Goal: Task Accomplishment & Management: Use online tool/utility

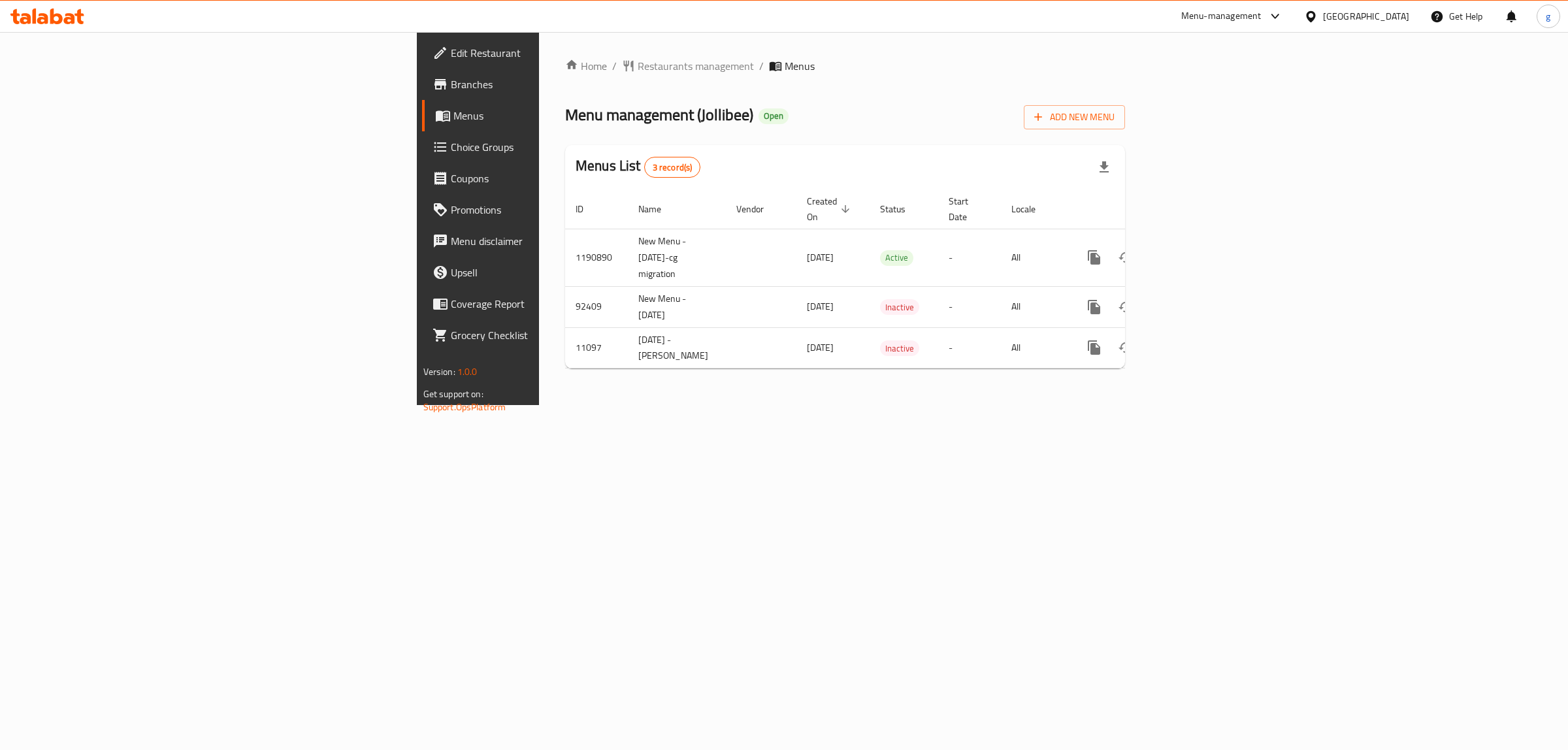
click at [454, 112] on span "Menus" at bounding box center [561, 115] width 215 height 15
click at [451, 85] on span "Branches" at bounding box center [560, 84] width 217 height 15
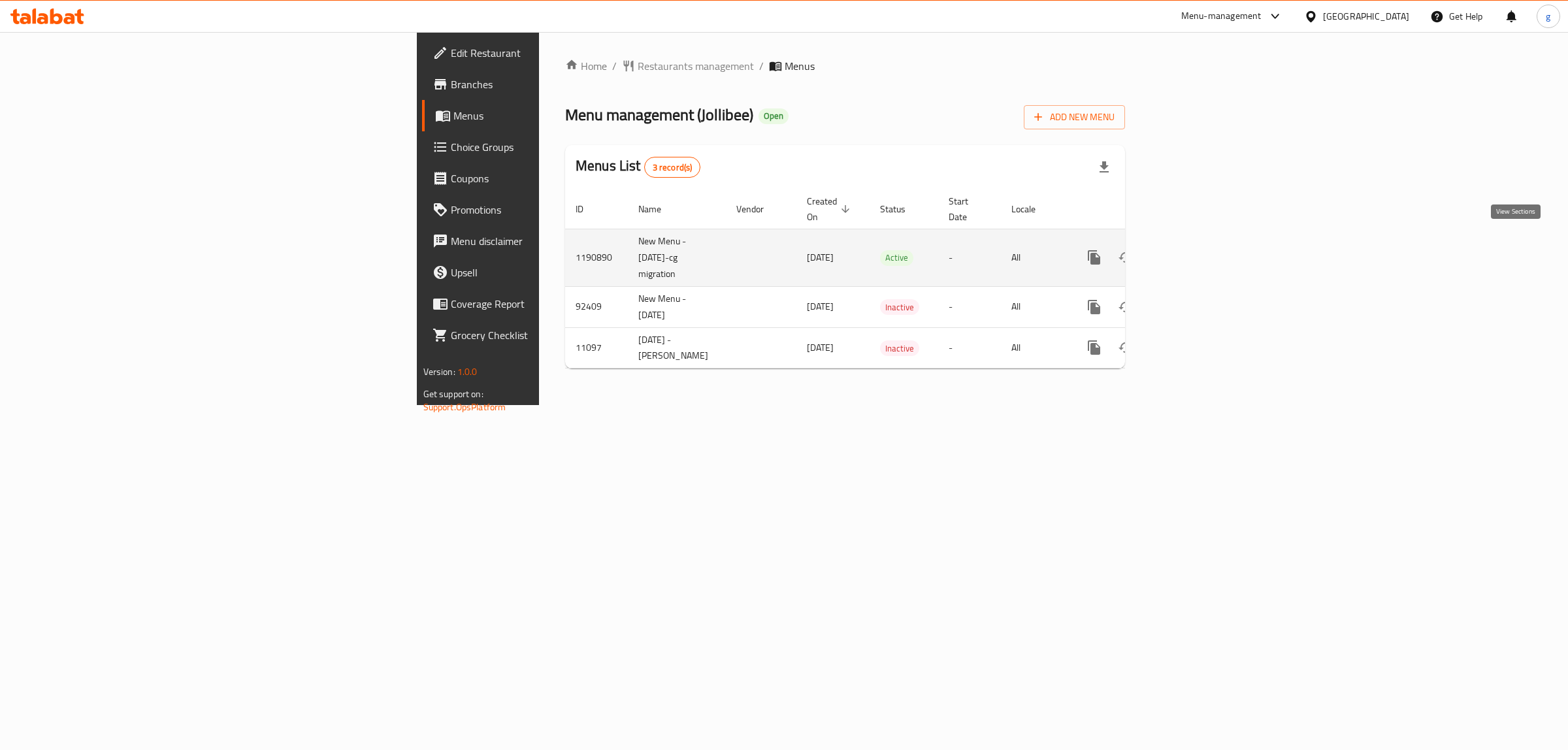
click at [1205, 252] on link "enhanced table" at bounding box center [1188, 257] width 32 height 32
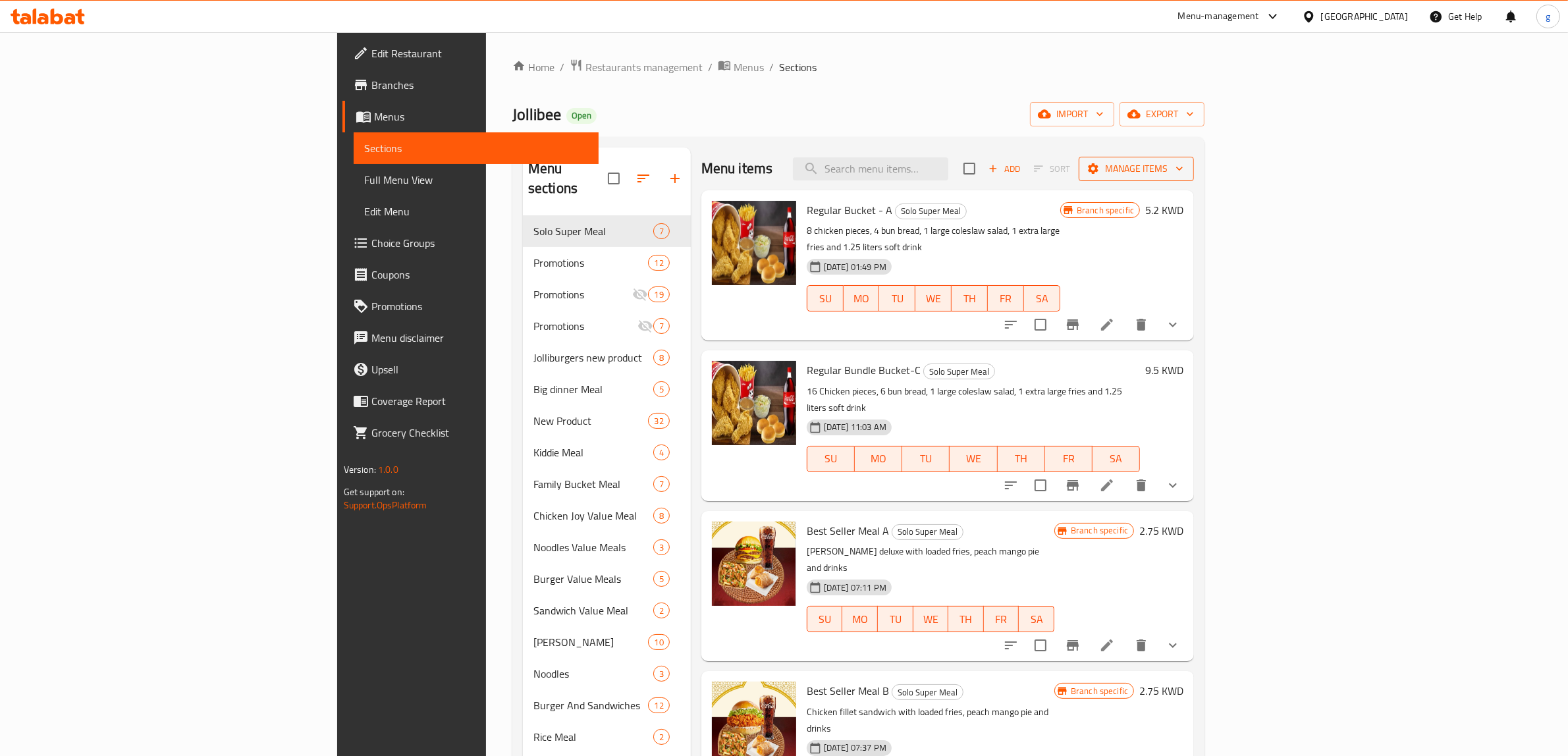
click at [1184, 162] on span "Manage items" at bounding box center [1136, 169] width 94 height 16
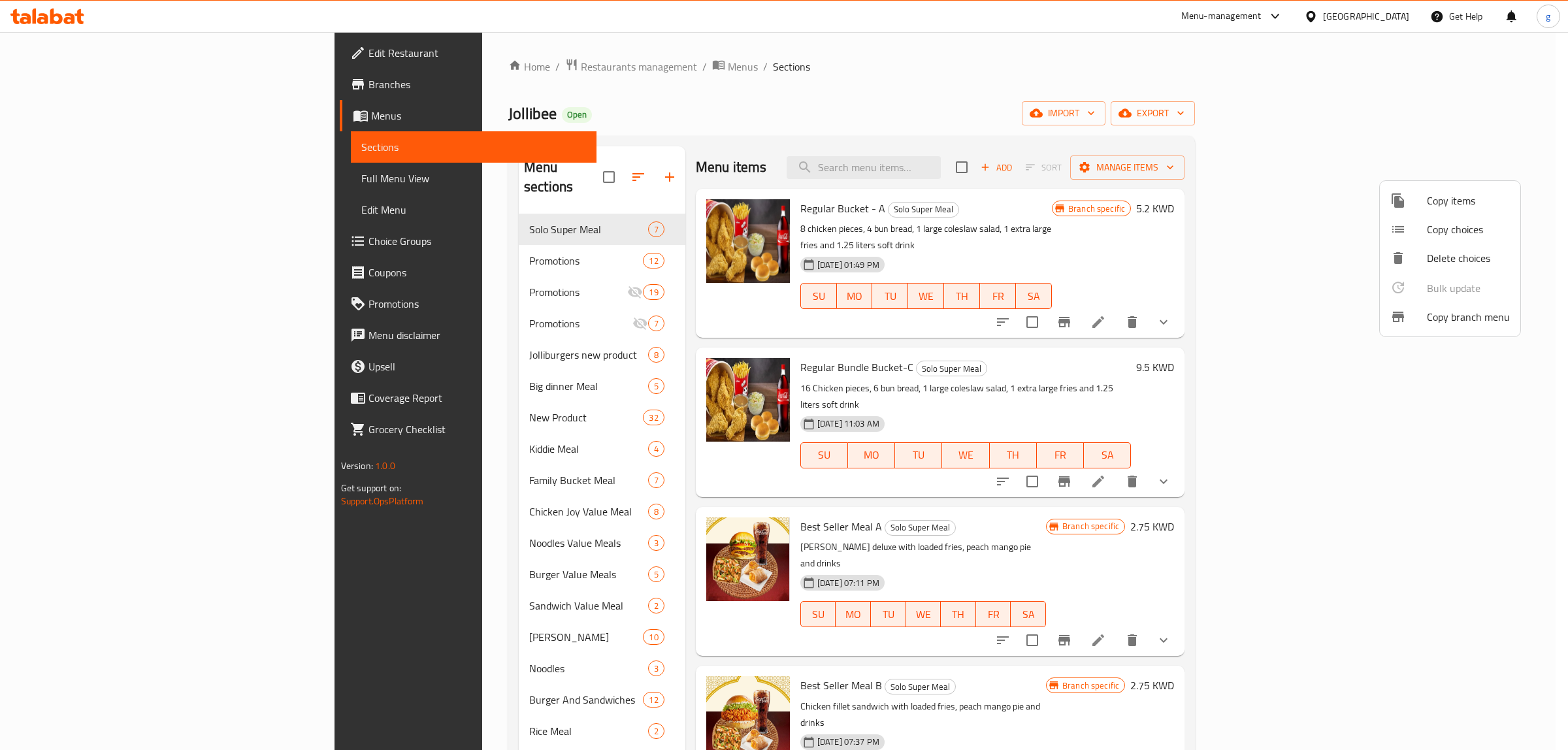
click at [1446, 312] on span "Copy branch menu" at bounding box center [1469, 316] width 83 height 15
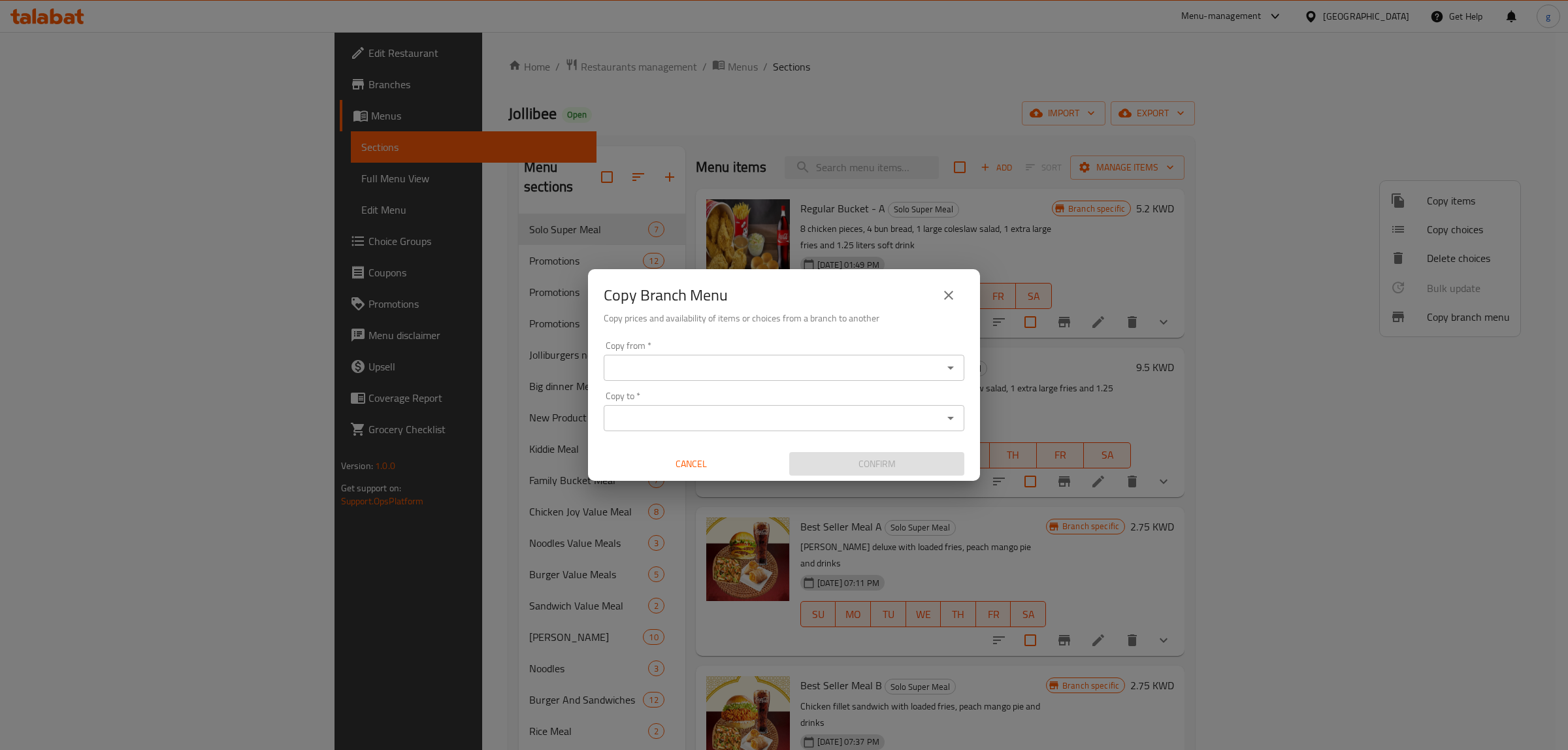
click at [654, 358] on input "Copy from   *" at bounding box center [773, 367] width 332 height 18
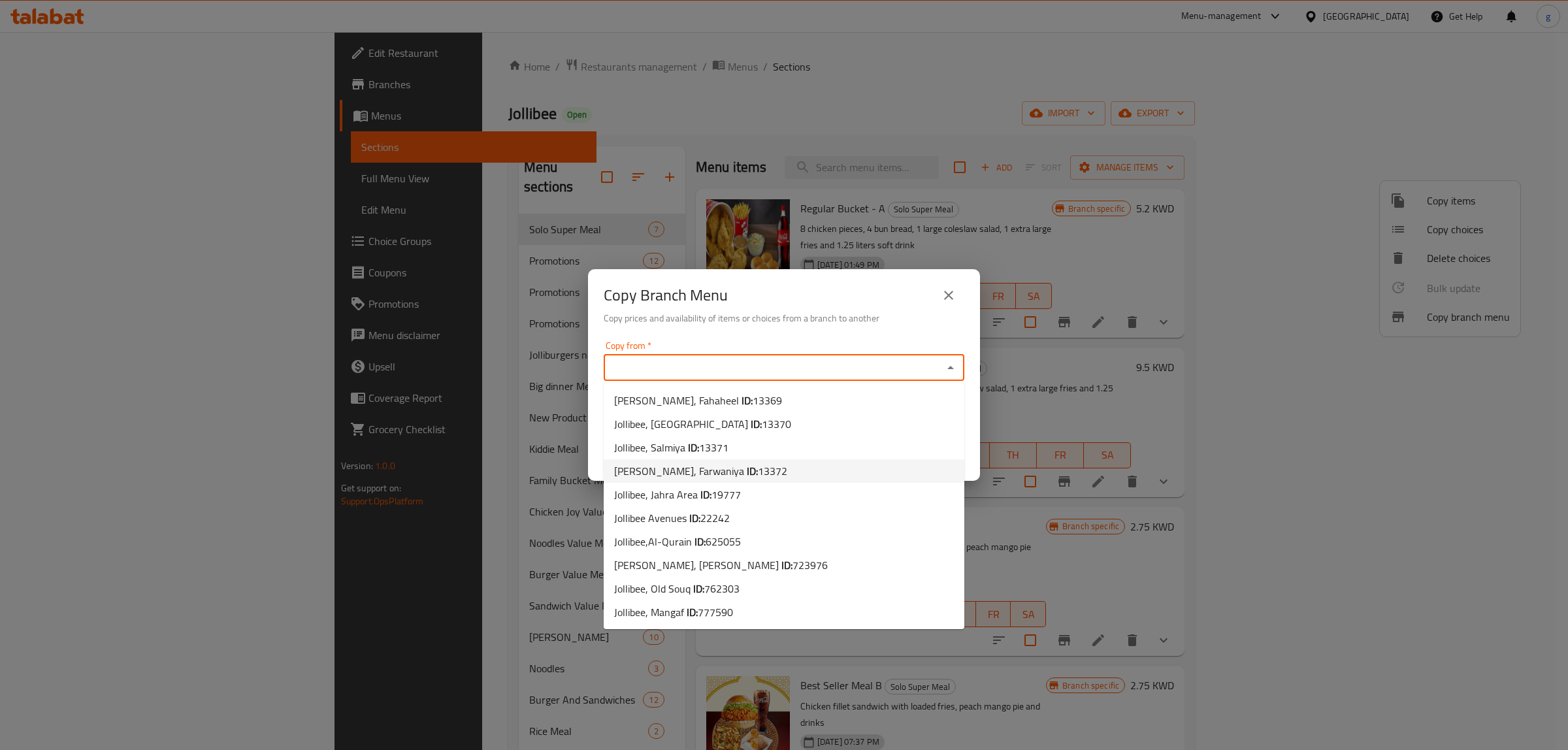
click at [673, 464] on span "[PERSON_NAME], Farwaniya ID: 13372" at bounding box center [701, 471] width 173 height 15
type input "[PERSON_NAME], Farwaniya"
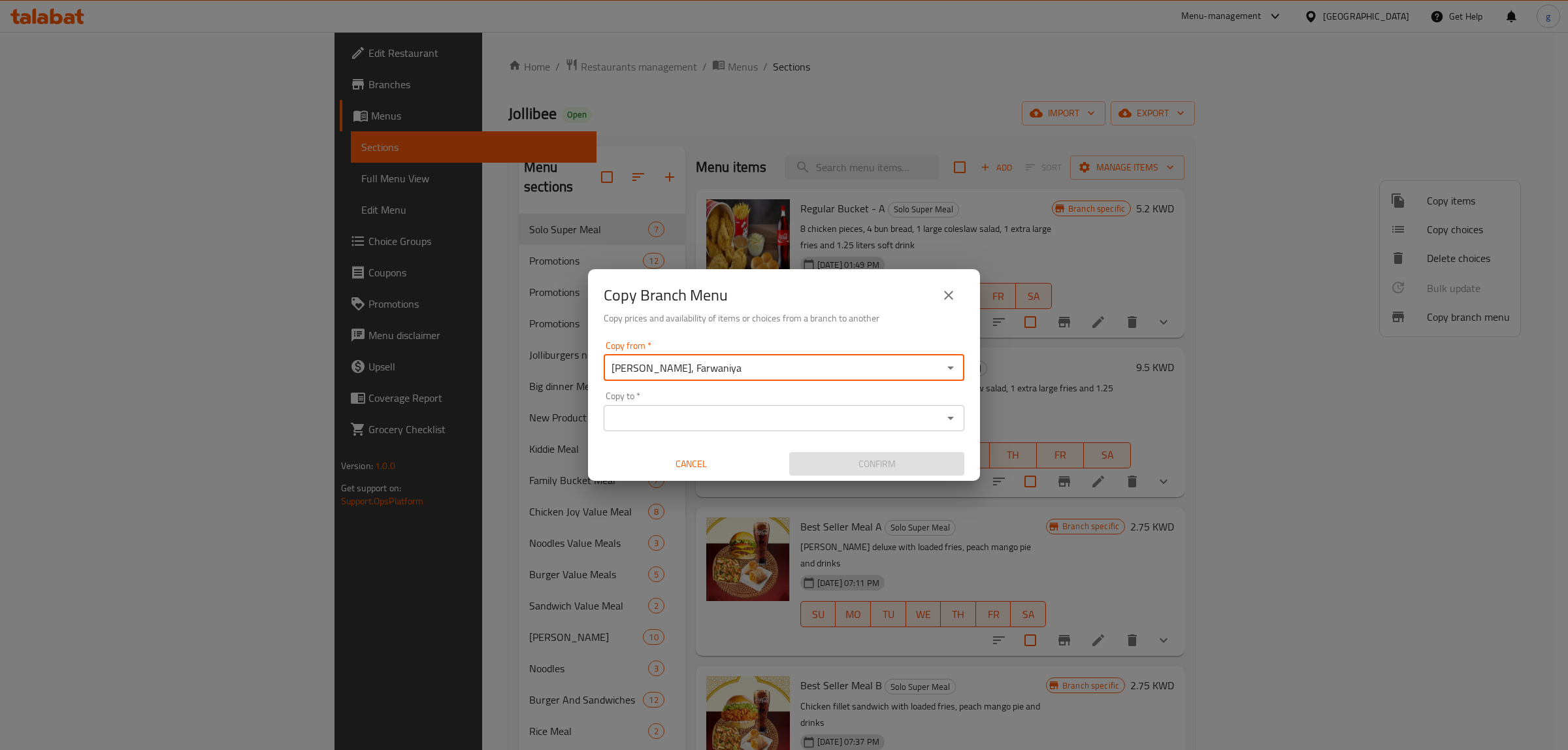
click at [952, 366] on icon "Open" at bounding box center [951, 368] width 7 height 3
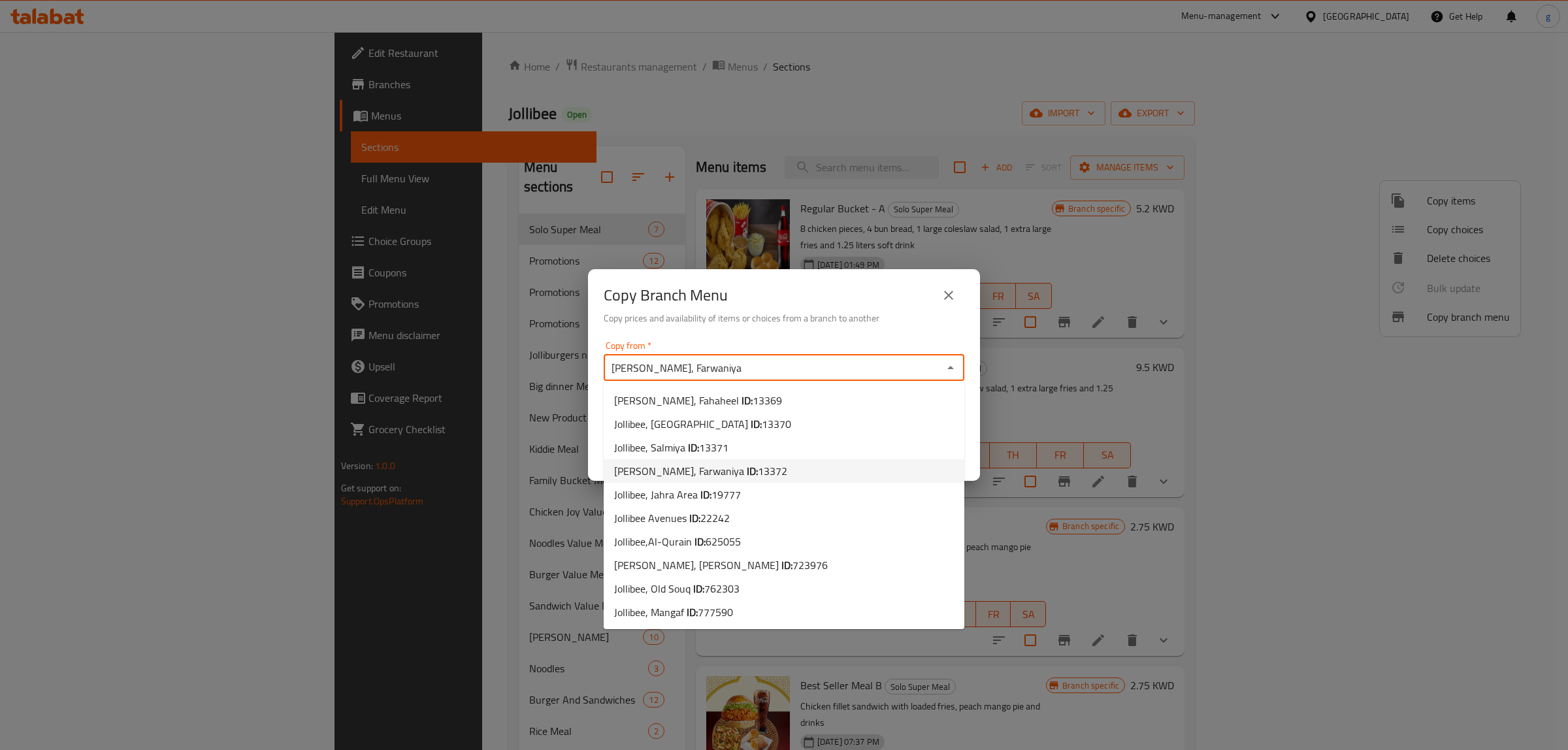
click at [830, 467] on li "[PERSON_NAME], Farwaniya ID: 13372" at bounding box center [784, 471] width 361 height 24
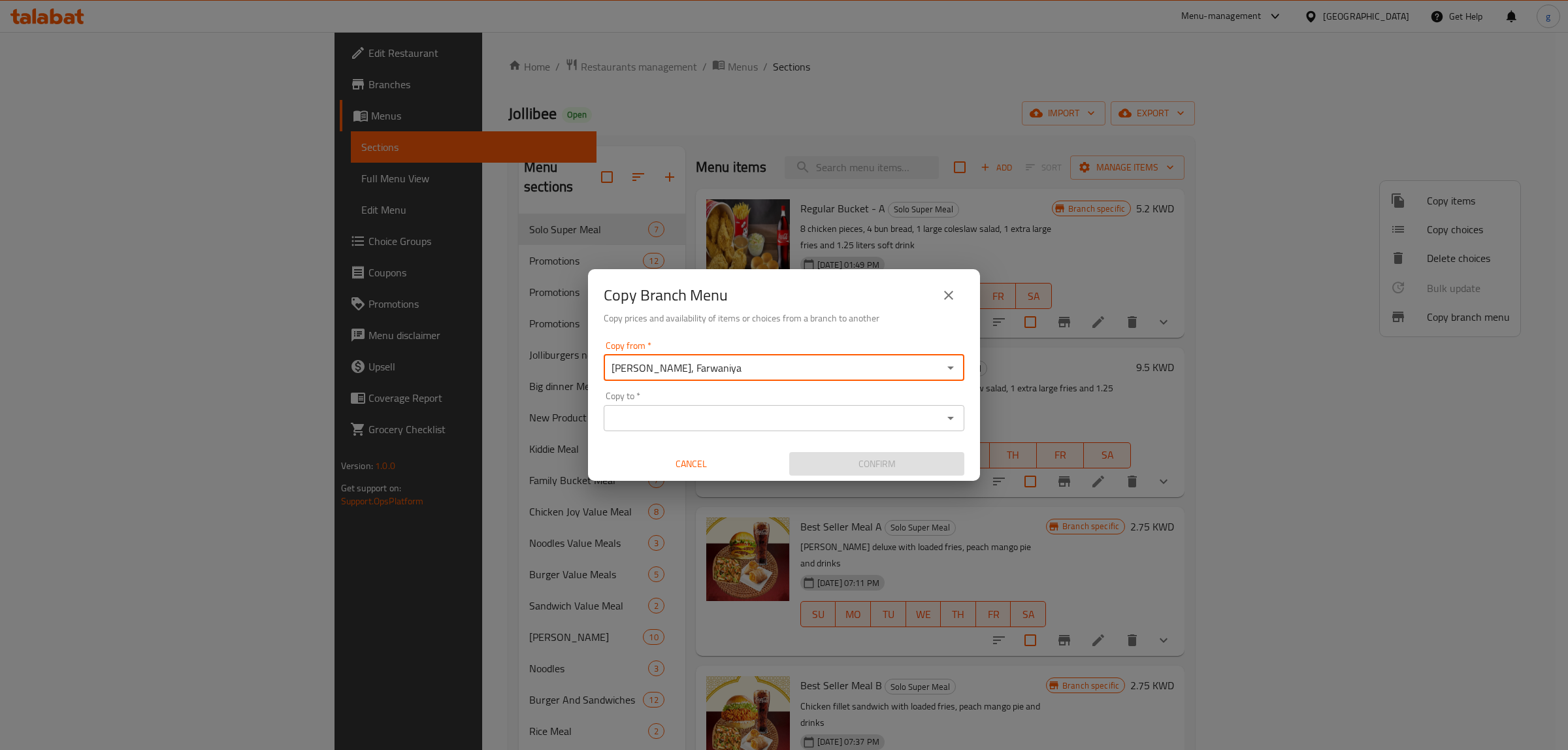
click at [945, 417] on icon "Open" at bounding box center [951, 418] width 15 height 15
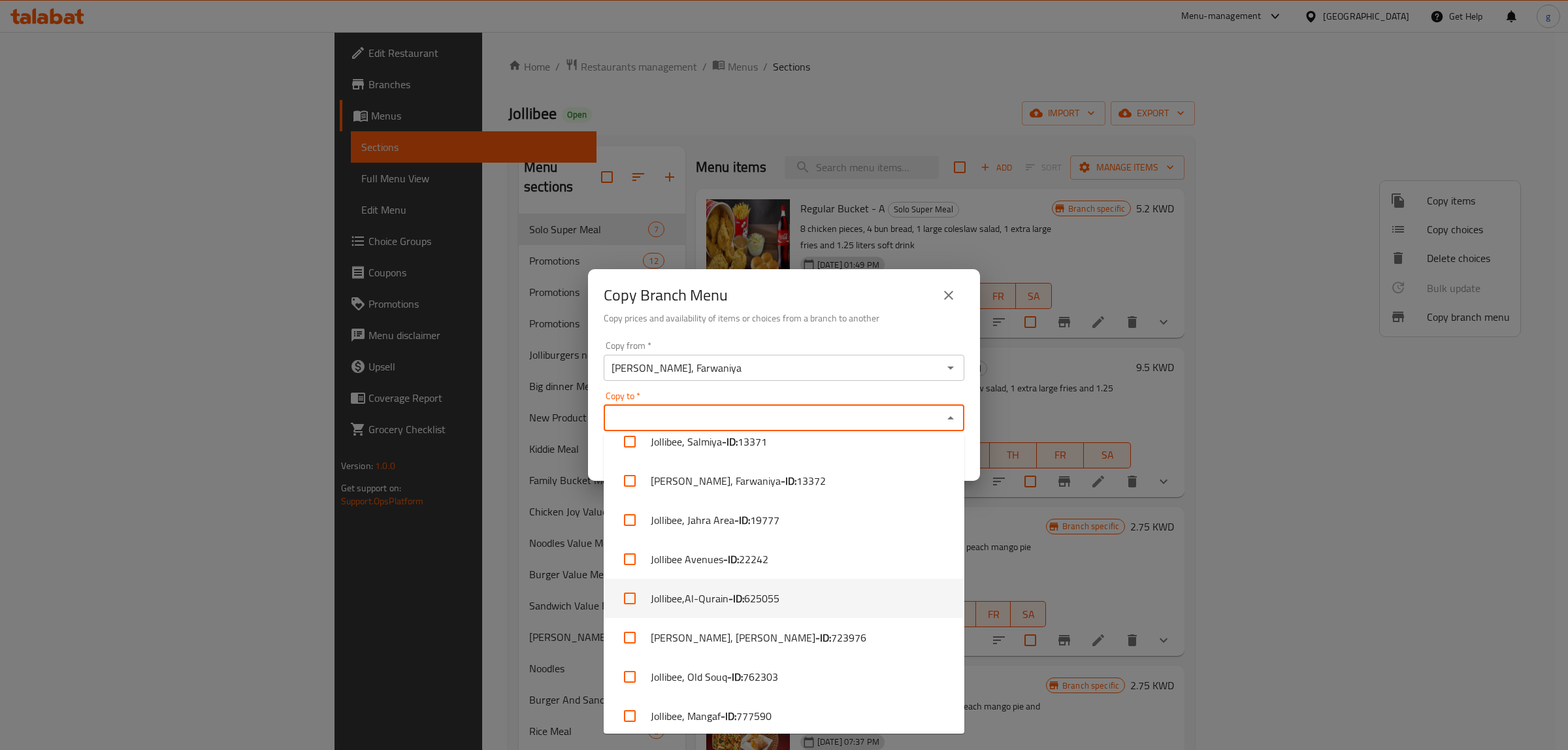
scroll to position [101, 0]
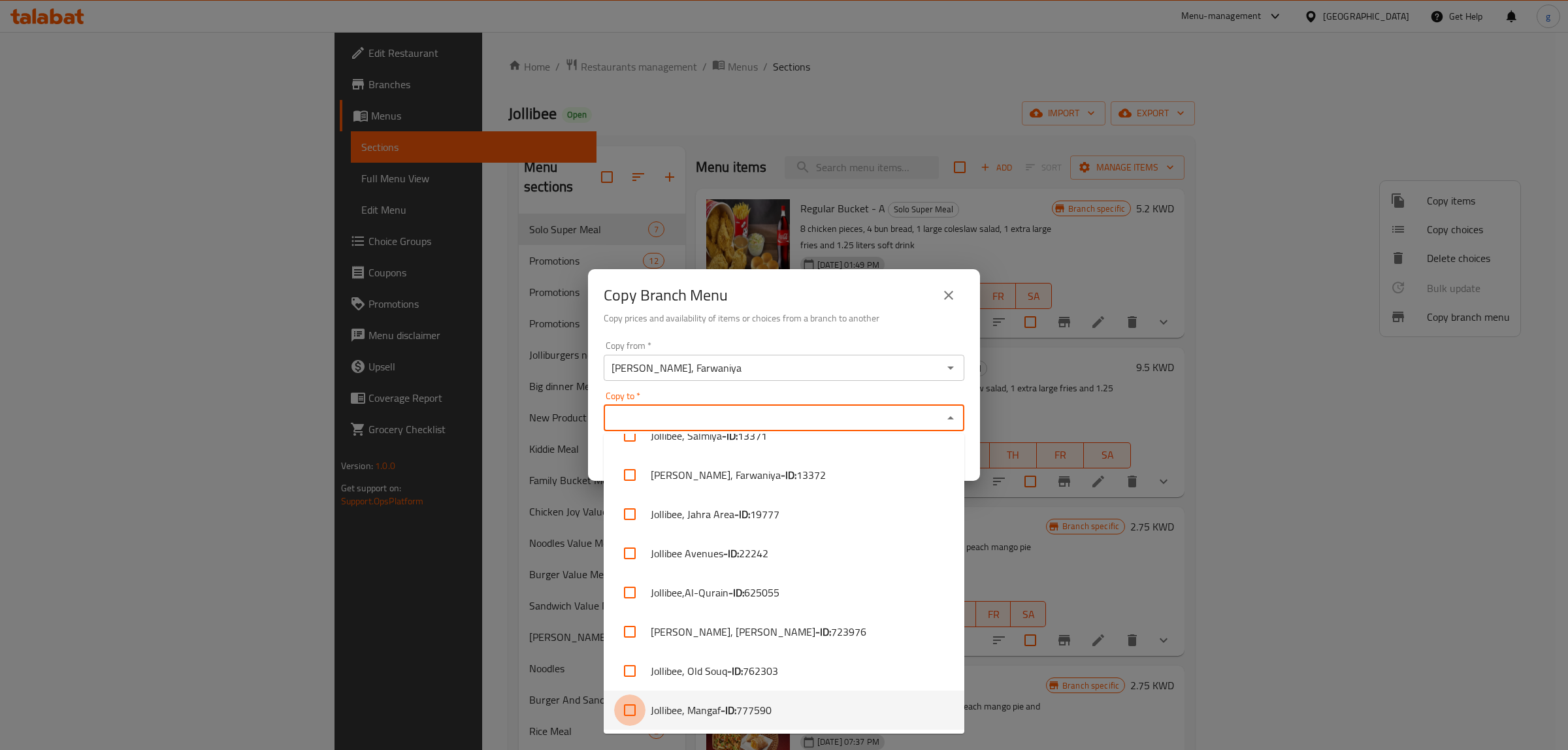
click at [630, 710] on input "checkbox" at bounding box center [630, 710] width 32 height 32
checkbox input "true"
click at [811, 409] on input "Copy to   *" at bounding box center [815, 418] width 249 height 18
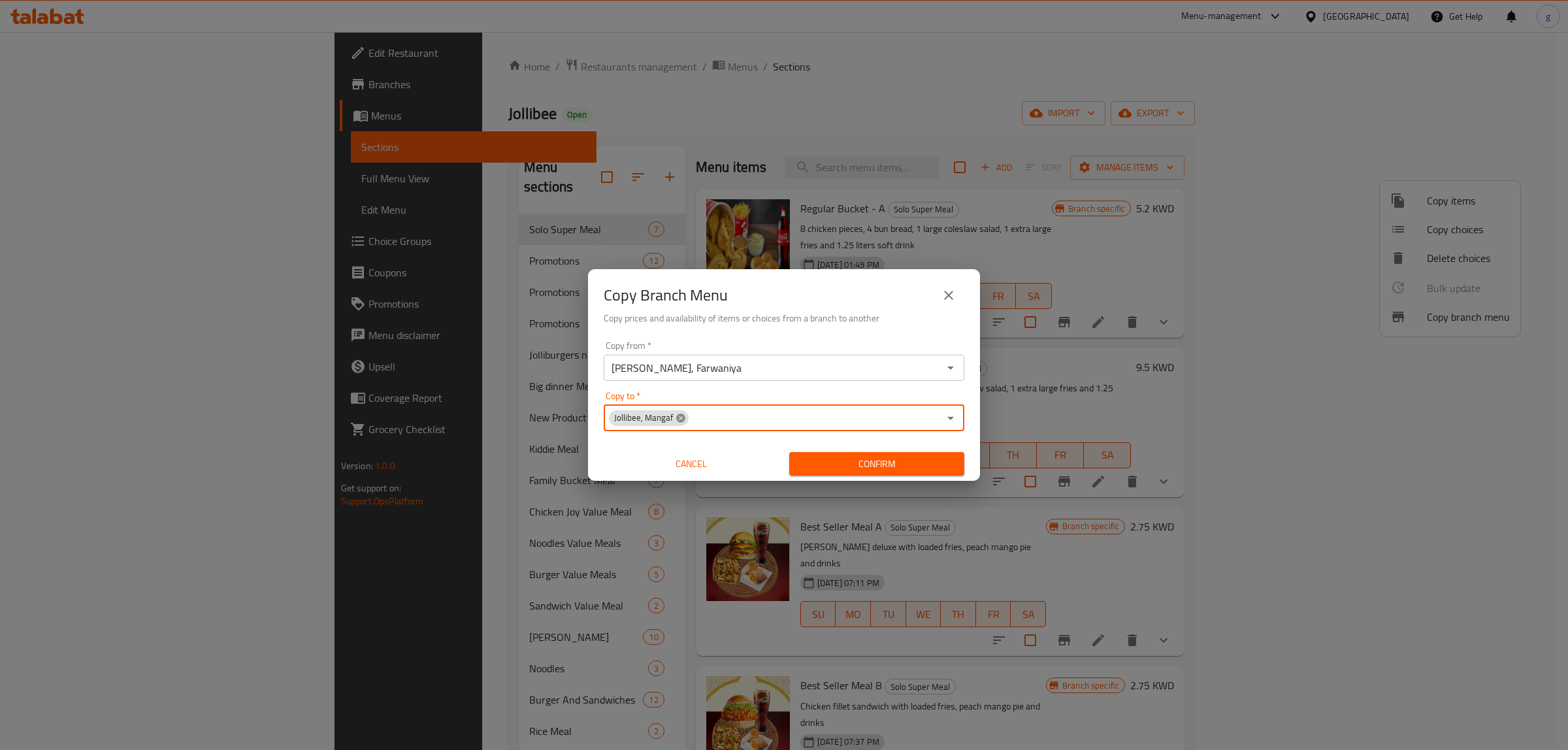
click at [679, 420] on icon at bounding box center [680, 418] width 8 height 8
click at [949, 419] on icon "Open" at bounding box center [951, 418] width 15 height 15
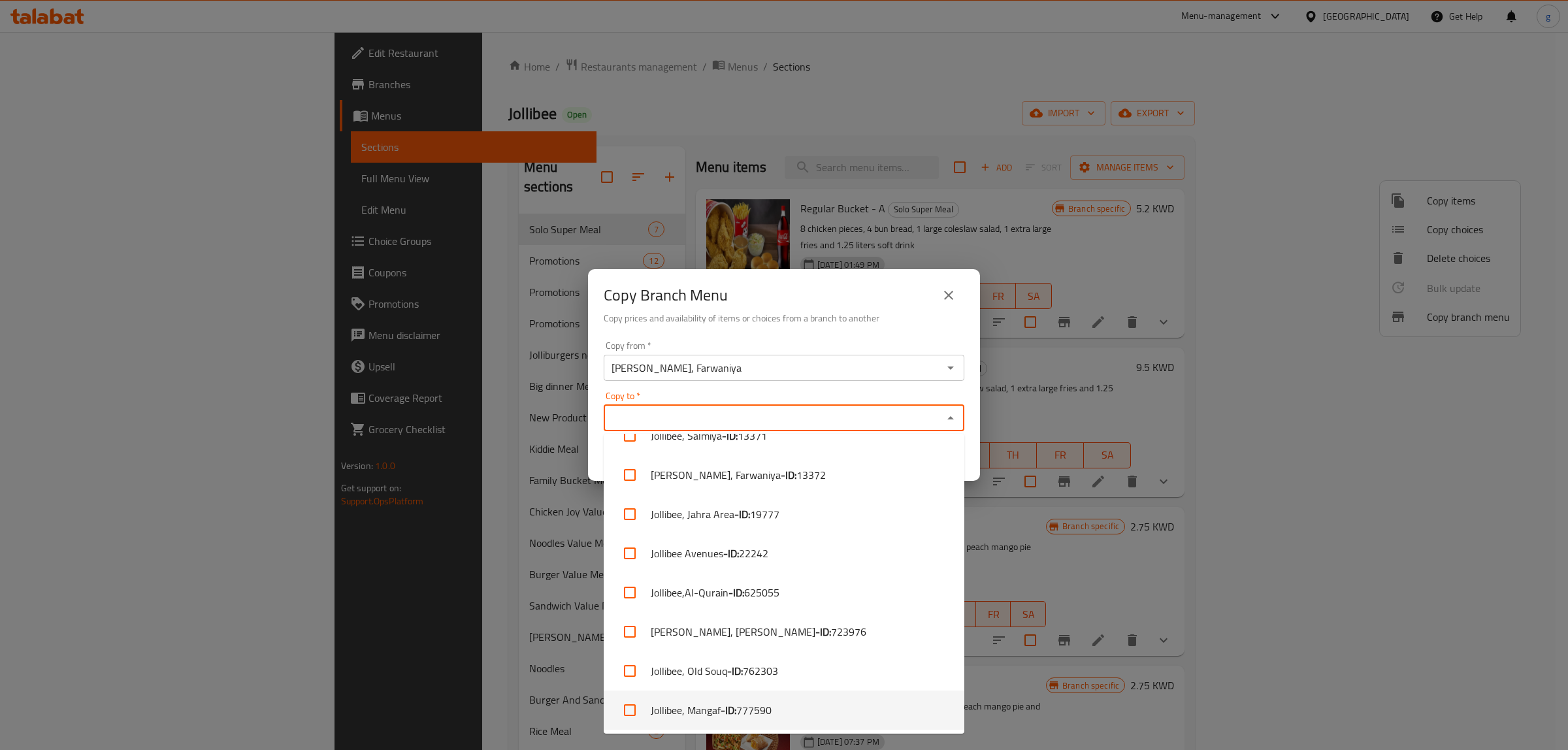
click at [701, 705] on li "Jollibee, Mangaf - ID: 777590" at bounding box center [784, 710] width 361 height 39
click at [686, 392] on div "Copy to   * Jollibee, Mangaf Copy to *" at bounding box center [784, 411] width 361 height 40
click at [781, 704] on li "Jollibee, Mangaf - ID: 777590" at bounding box center [784, 710] width 361 height 39
click at [667, 708] on li "Jollibee, Mangaf - ID: 777590" at bounding box center [784, 710] width 361 height 39
checkbox input "true"
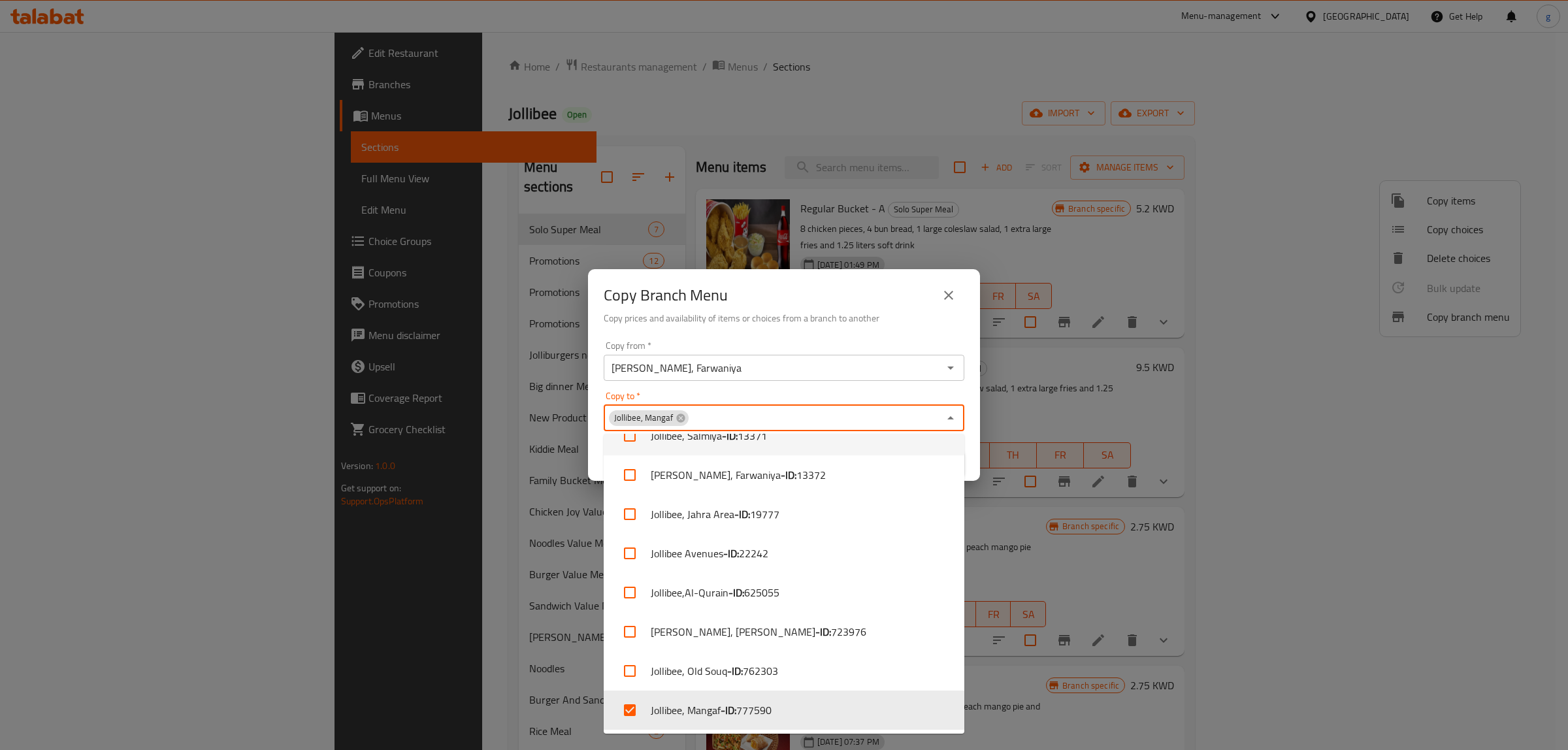
click at [942, 398] on div "Copy to   * Jollibee, Mangaf Copy to *" at bounding box center [784, 411] width 361 height 40
click at [948, 416] on icon "Close" at bounding box center [951, 418] width 15 height 15
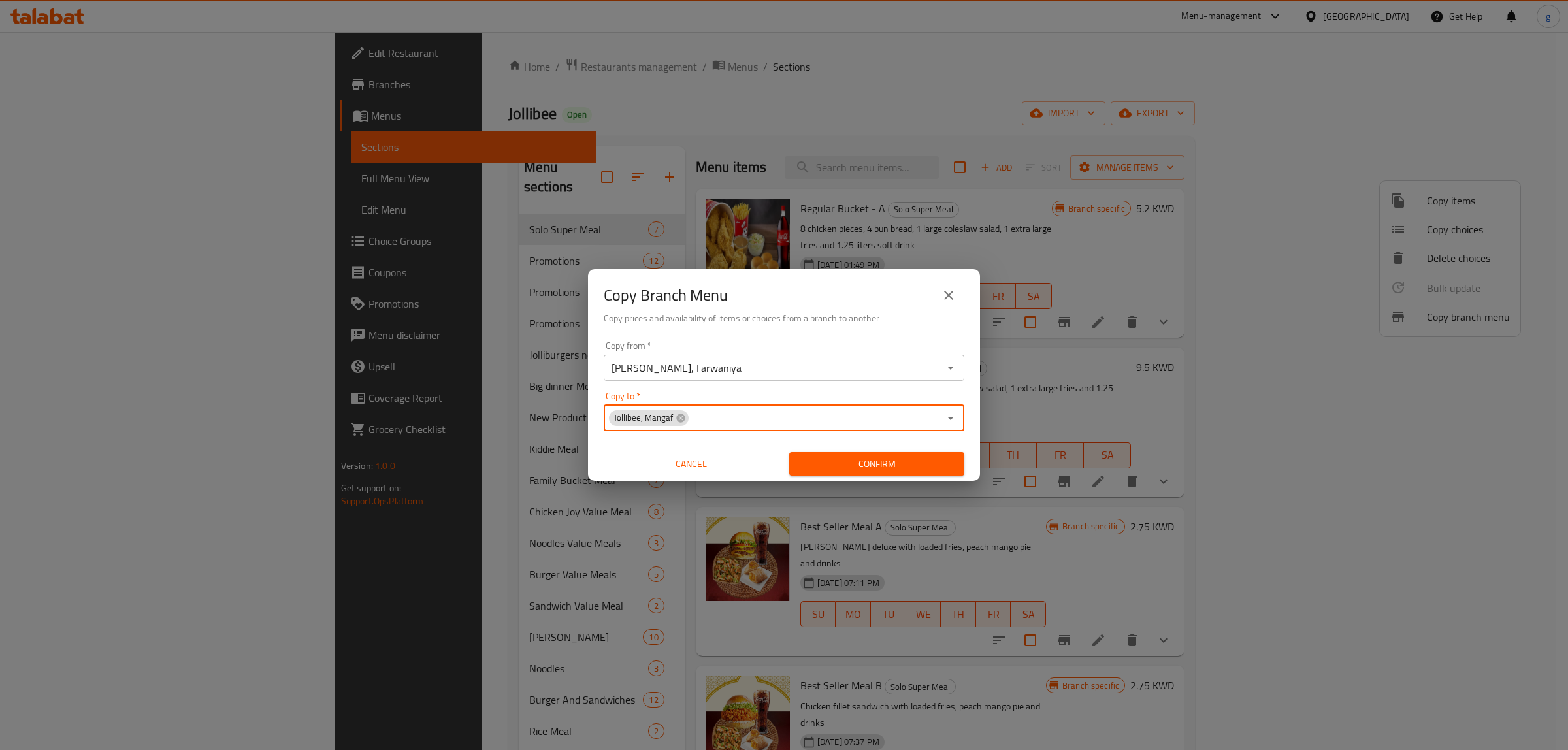
click at [824, 454] on button "Confirm" at bounding box center [876, 464] width 175 height 24
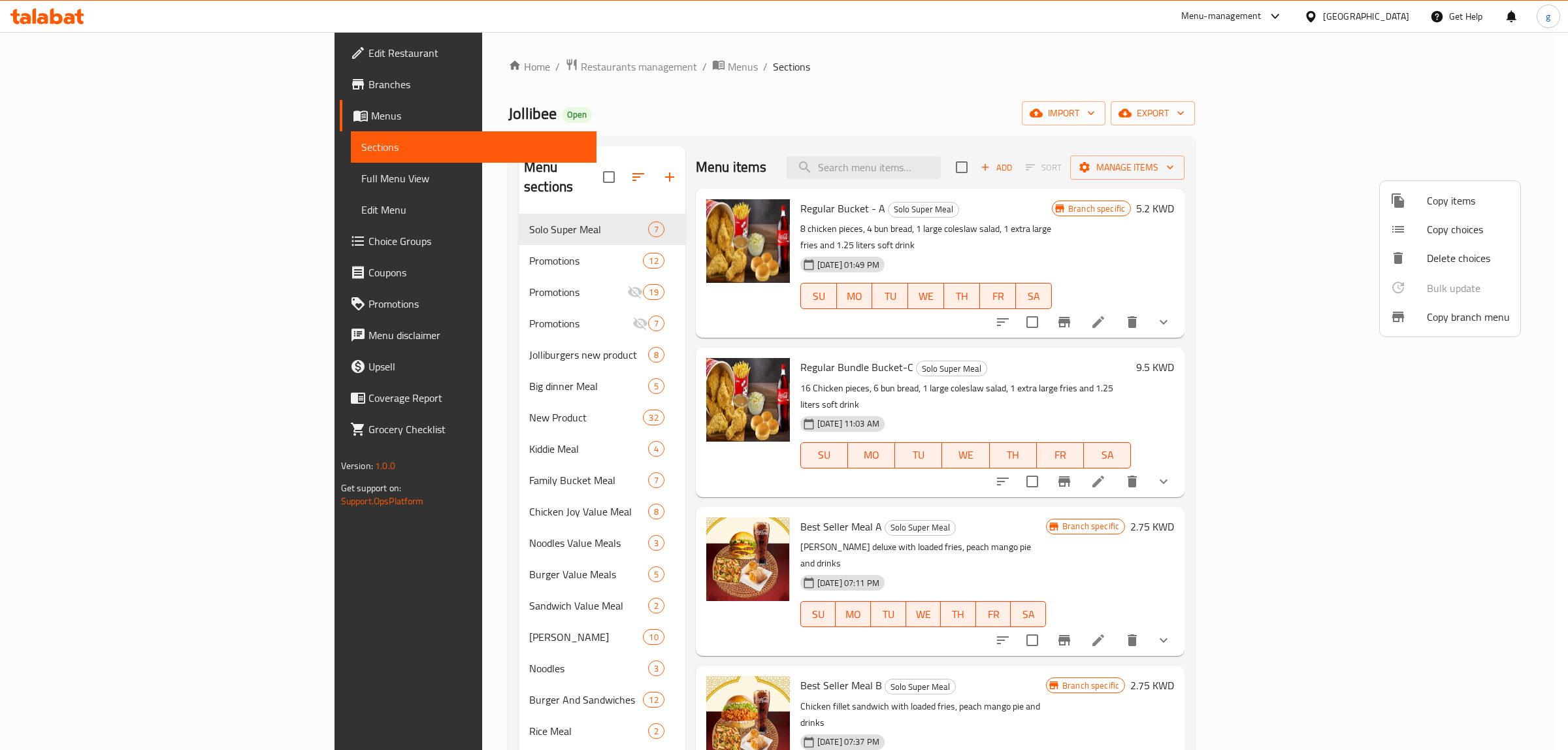
click at [71, 177] on div at bounding box center [784, 375] width 1568 height 750
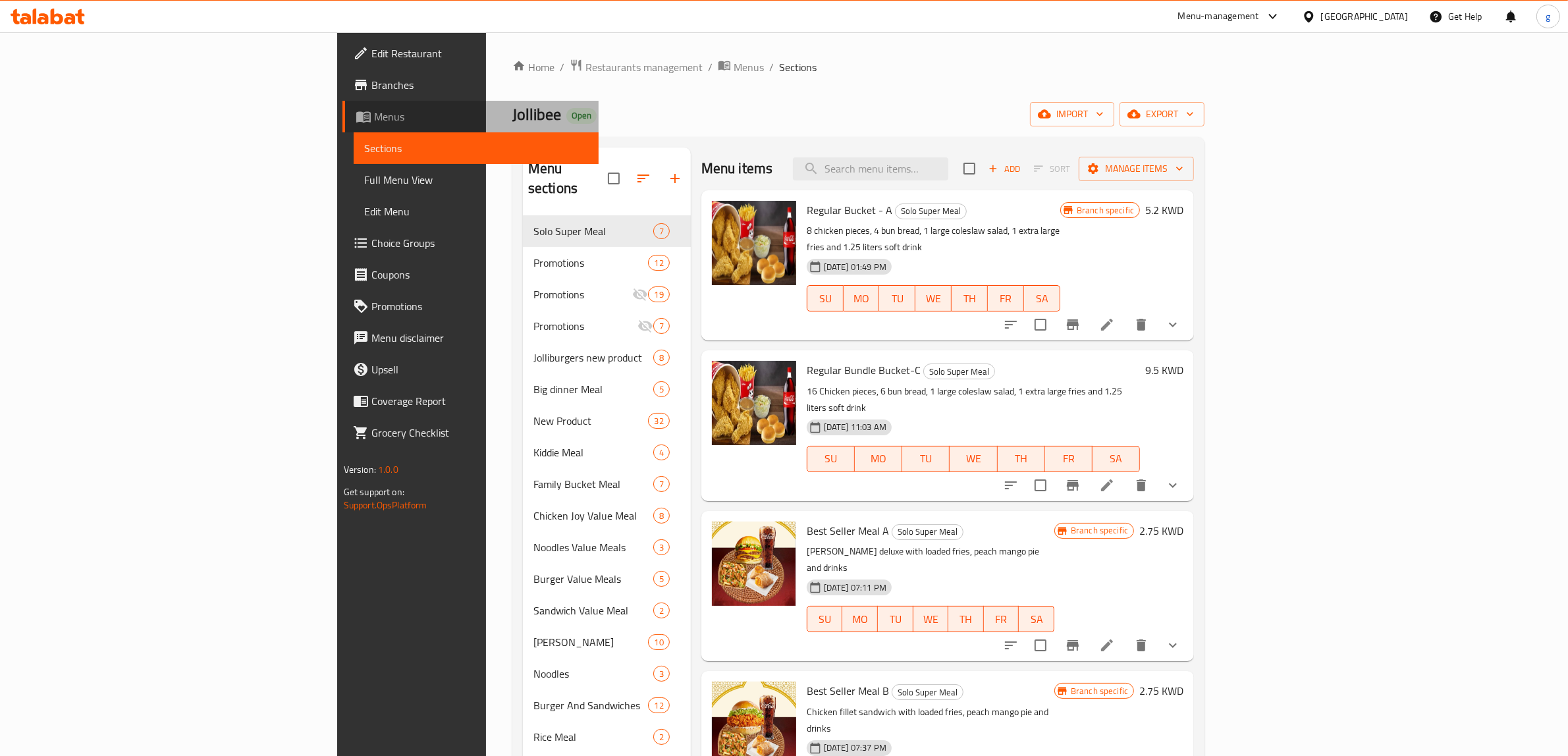
click at [374, 112] on span "Menus" at bounding box center [482, 116] width 215 height 16
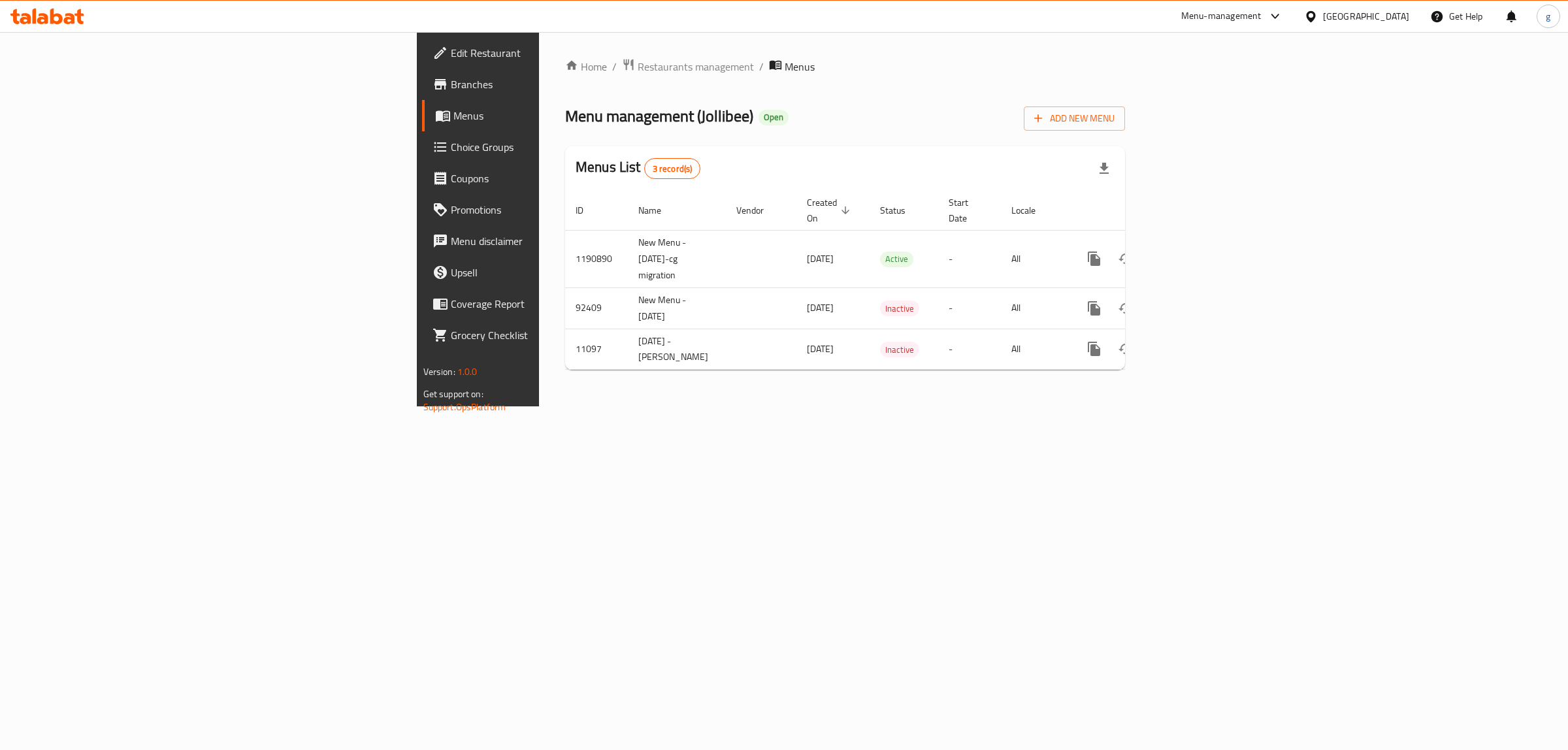
click at [454, 113] on span "Menus" at bounding box center [561, 115] width 215 height 15
click at [451, 88] on span "Branches" at bounding box center [560, 84] width 217 height 15
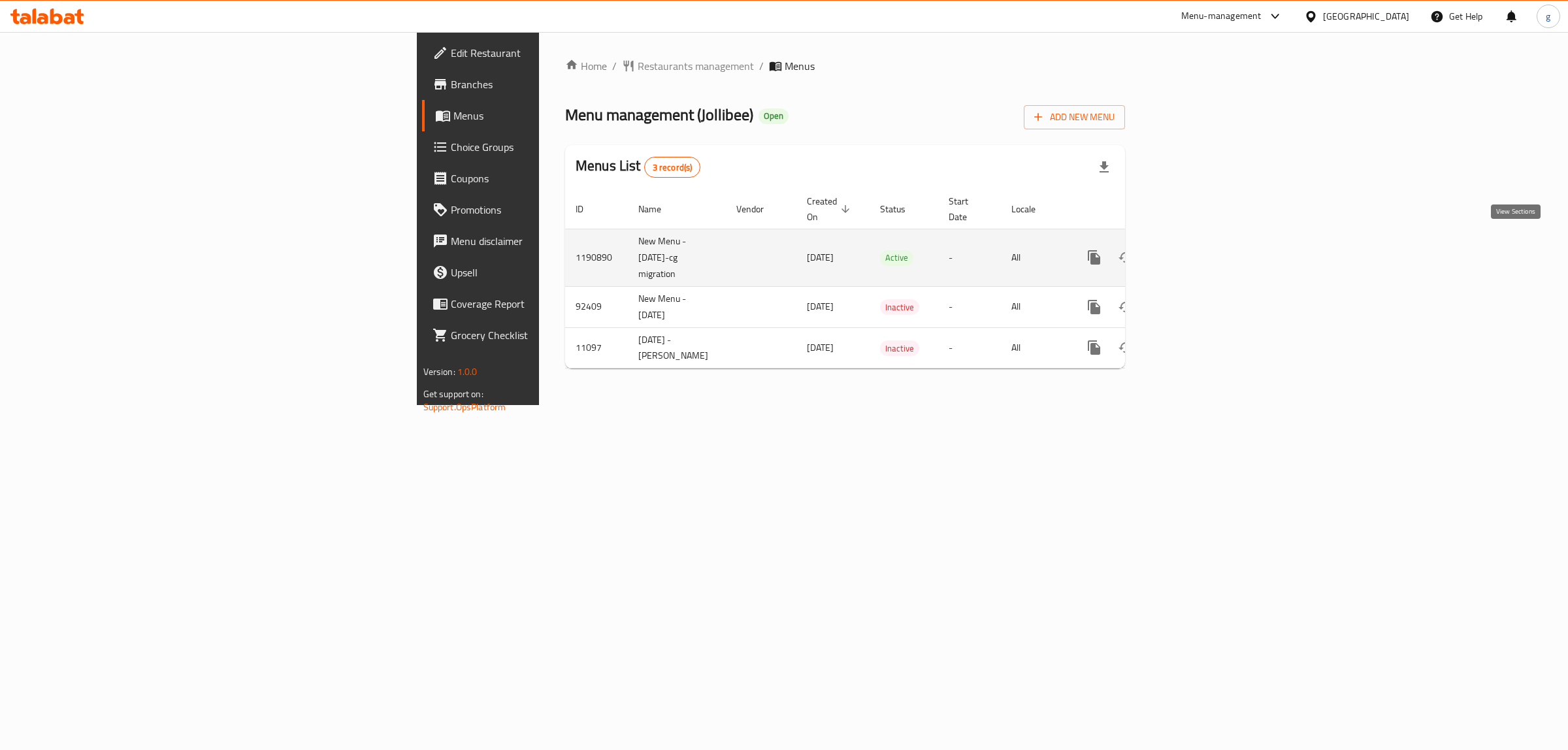
click at [1197, 250] on icon "enhanced table" at bounding box center [1188, 257] width 15 height 15
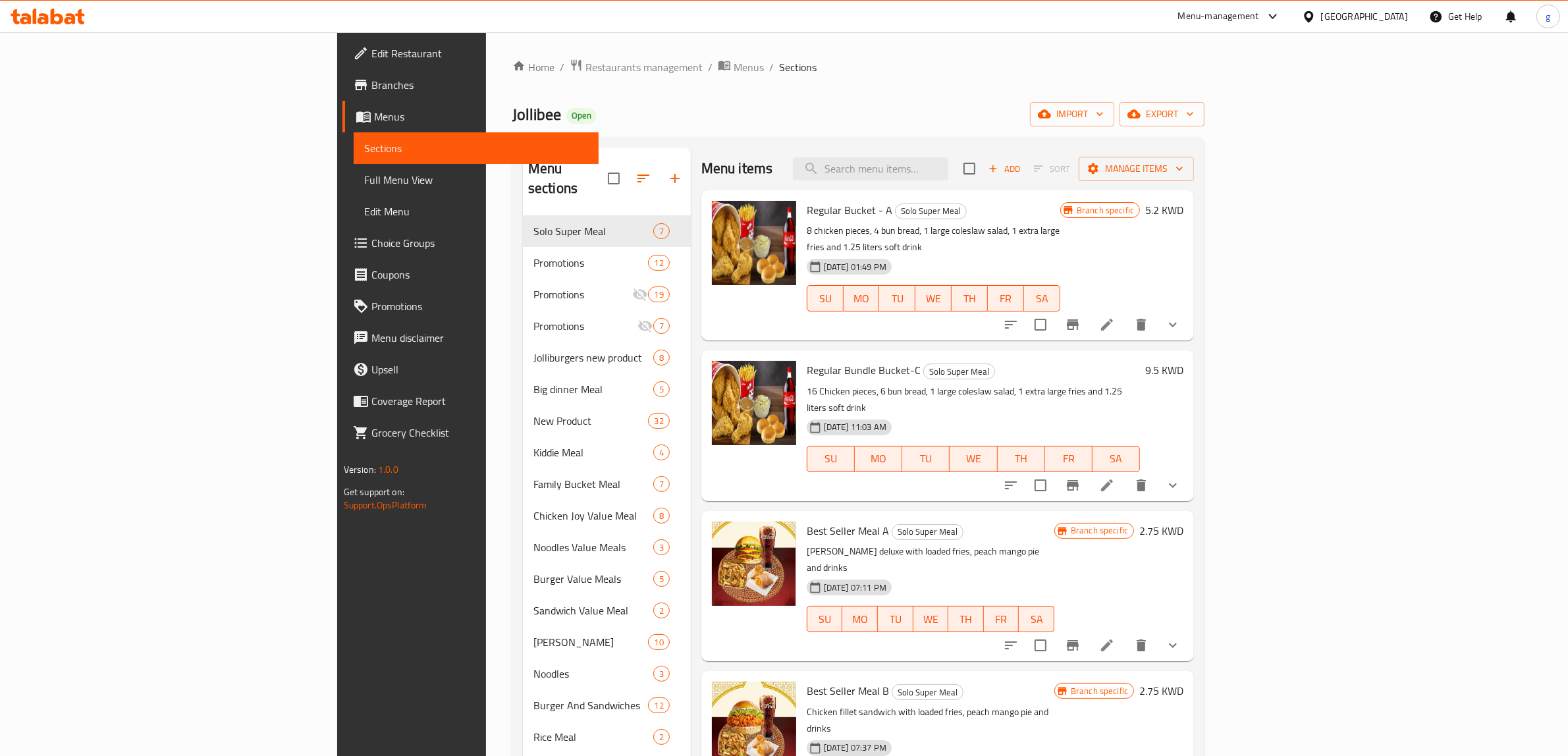
click at [364, 188] on span "Full Menu View" at bounding box center [477, 179] width 225 height 16
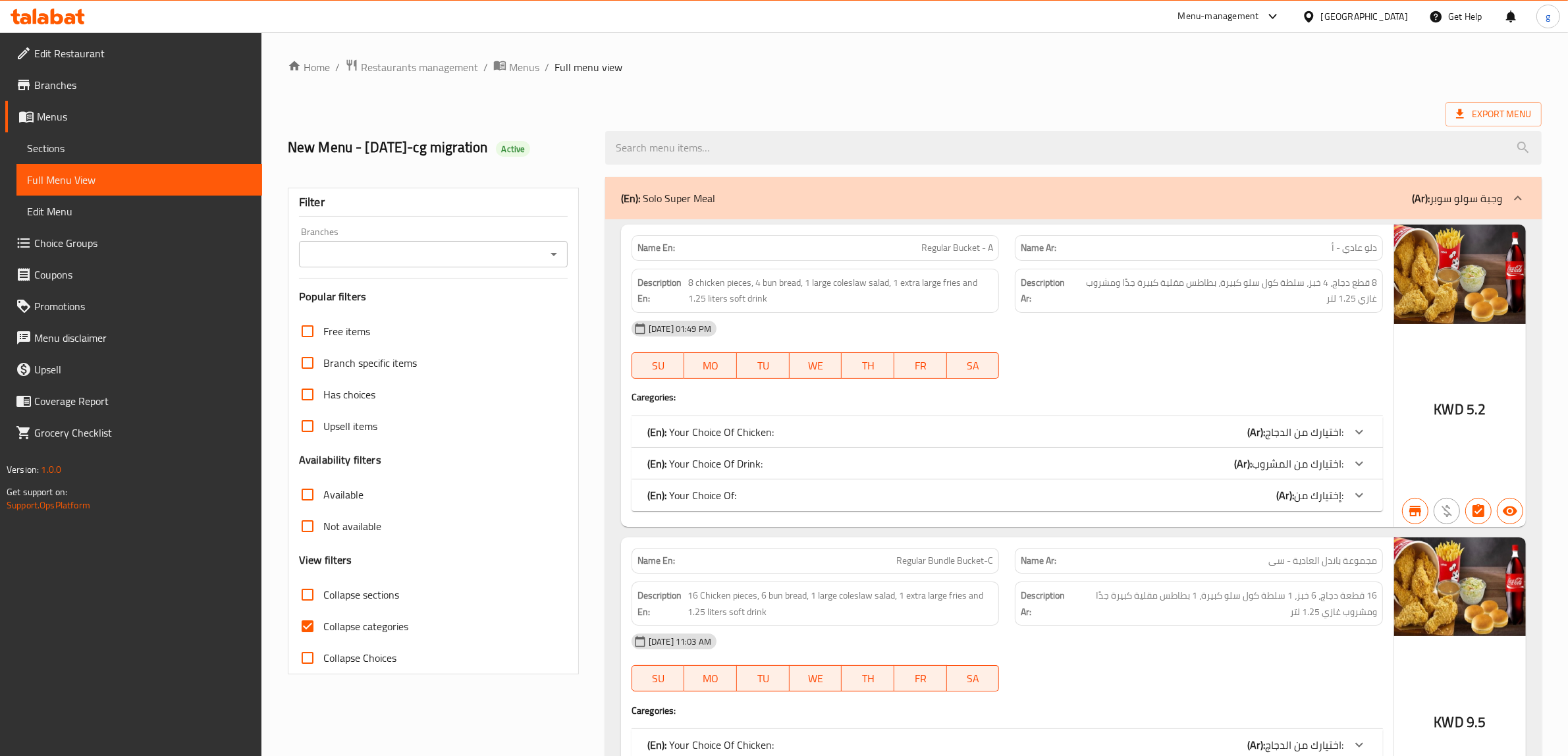
click at [301, 622] on input "Collapse categories" at bounding box center [307, 626] width 32 height 32
checkbox input "false"
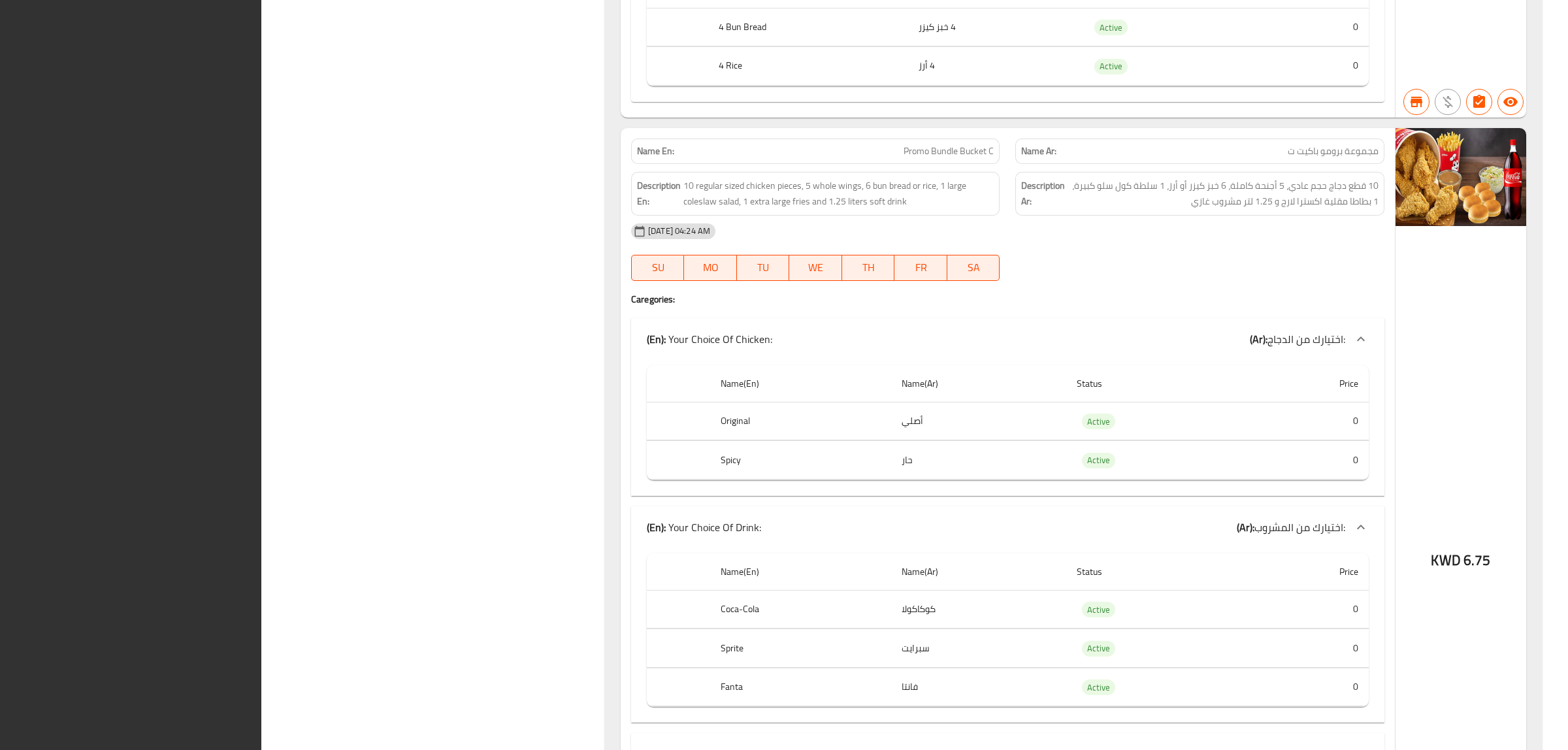
scroll to position [5783, 0]
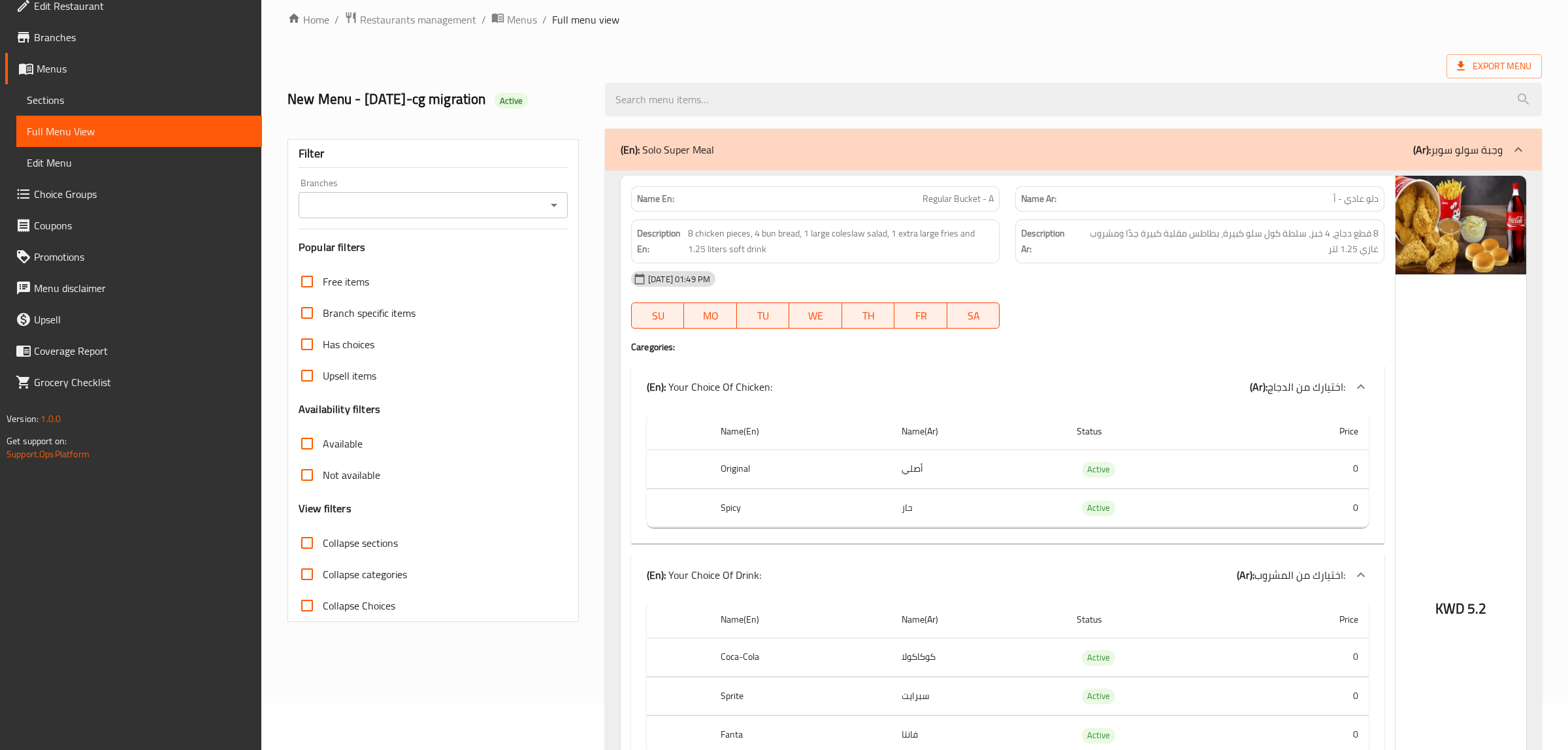
scroll to position [0, 0]
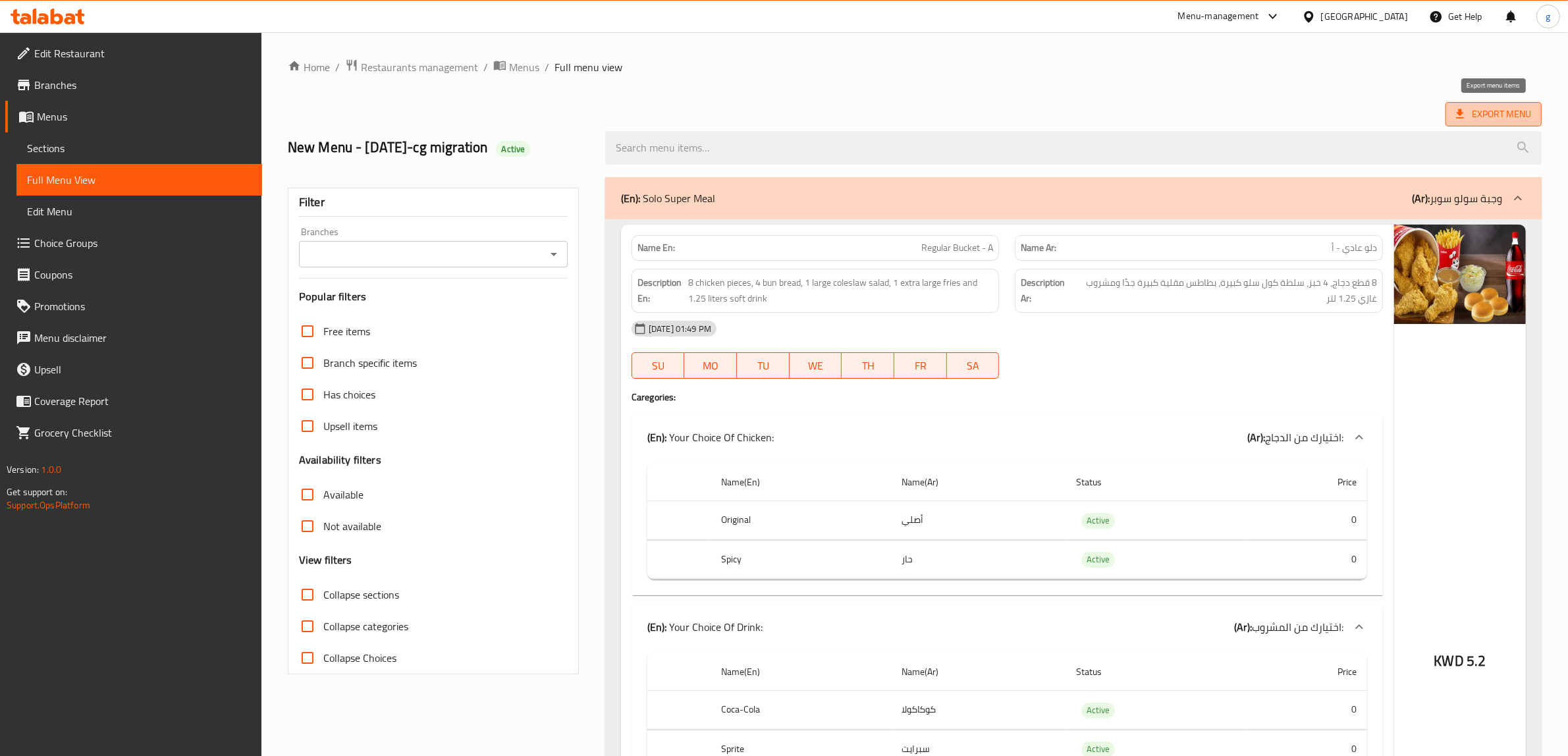
click at [1502, 118] on span "Export Menu" at bounding box center [1493, 114] width 75 height 16
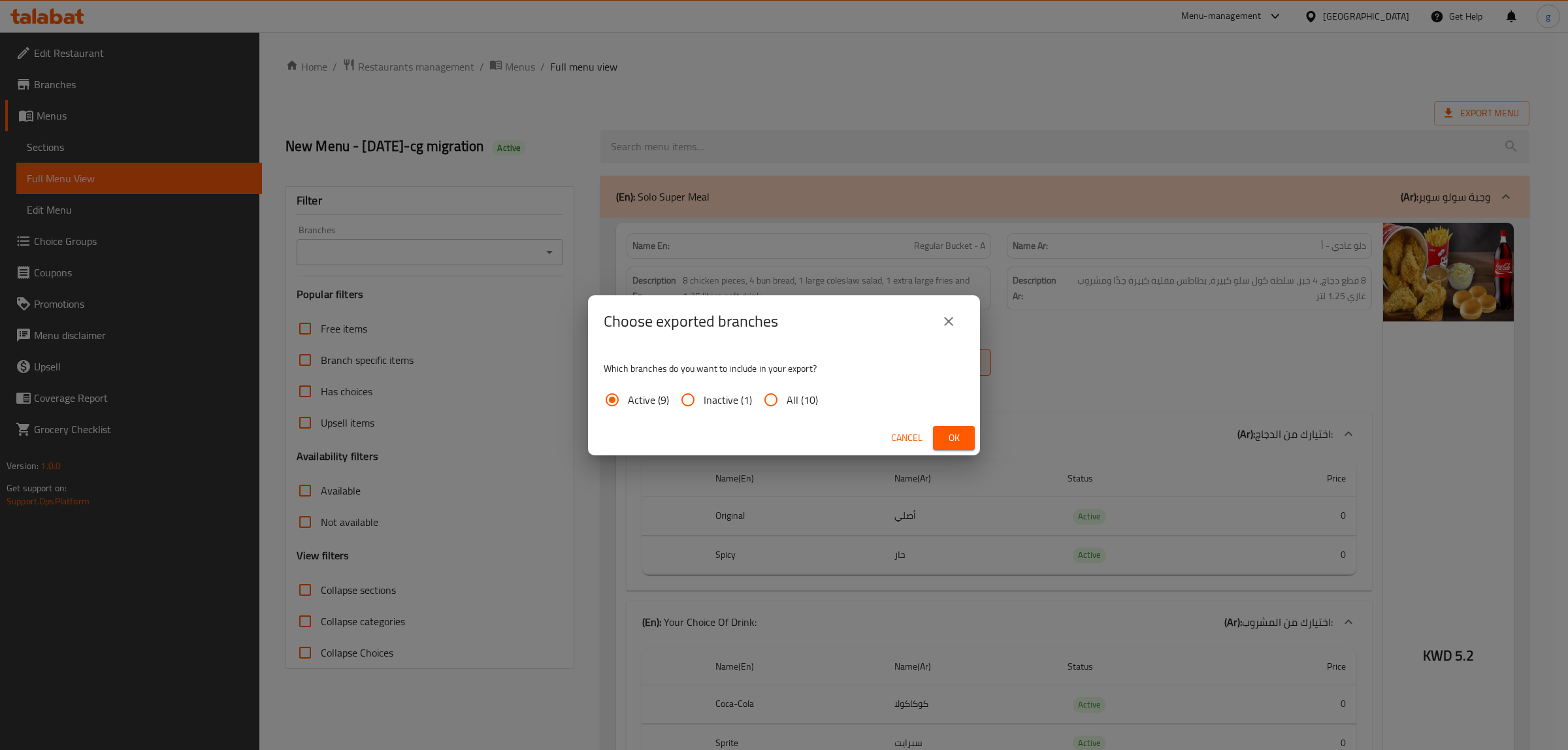
click at [759, 402] on input "All (10)" at bounding box center [771, 400] width 32 height 32
radio input "true"
click at [938, 432] on button "Ok" at bounding box center [954, 438] width 42 height 24
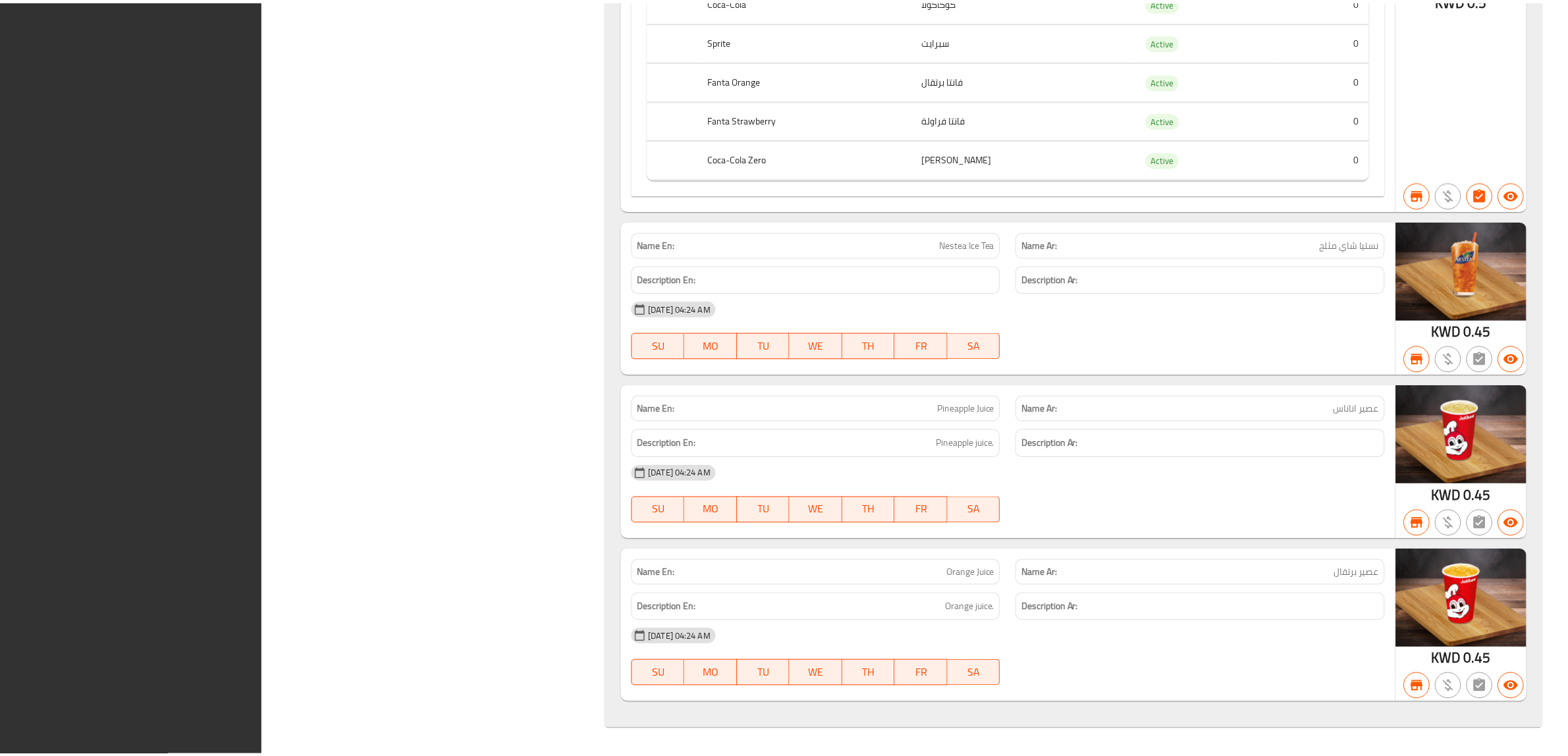
scroll to position [84967, 0]
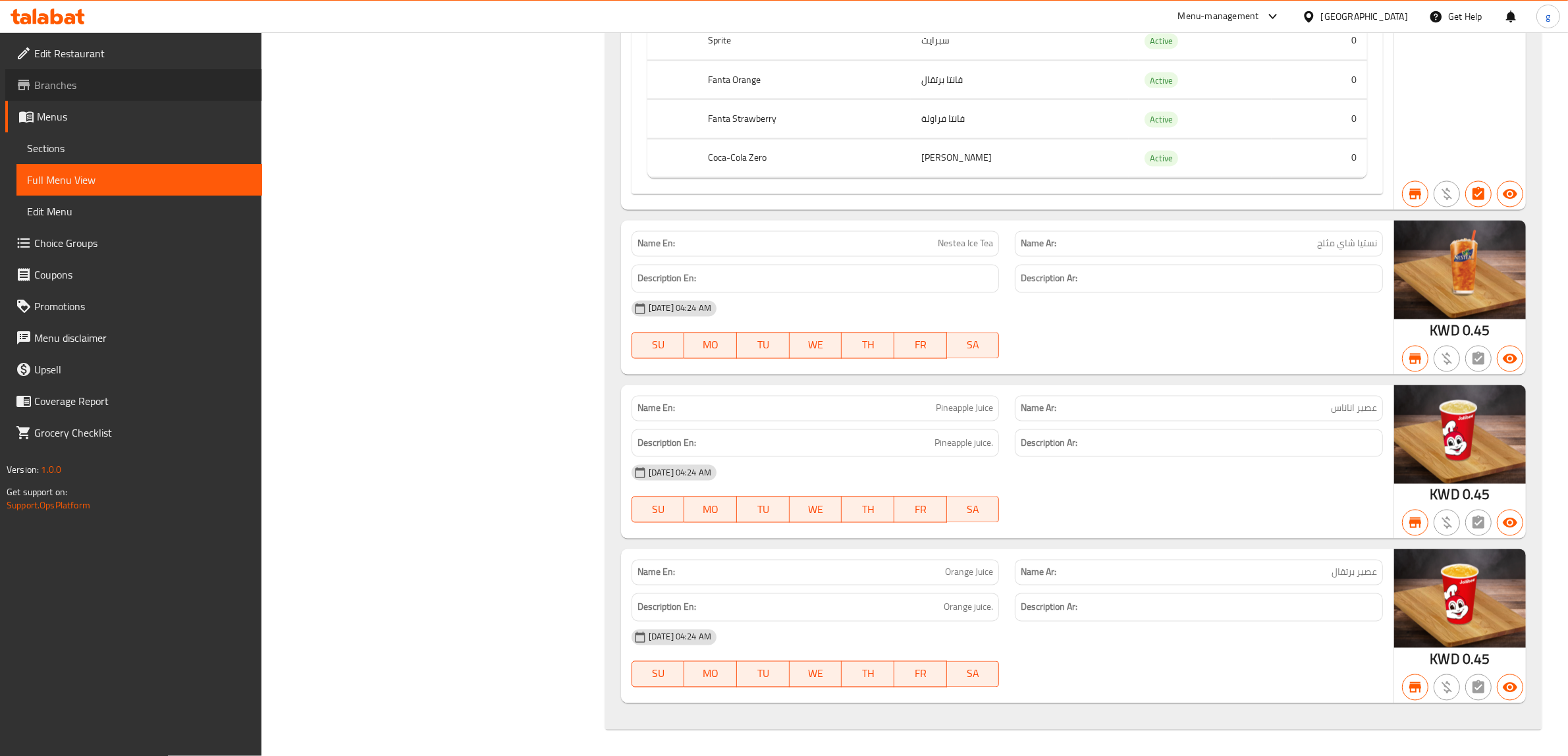
click at [52, 90] on span "Branches" at bounding box center [143, 85] width 218 height 16
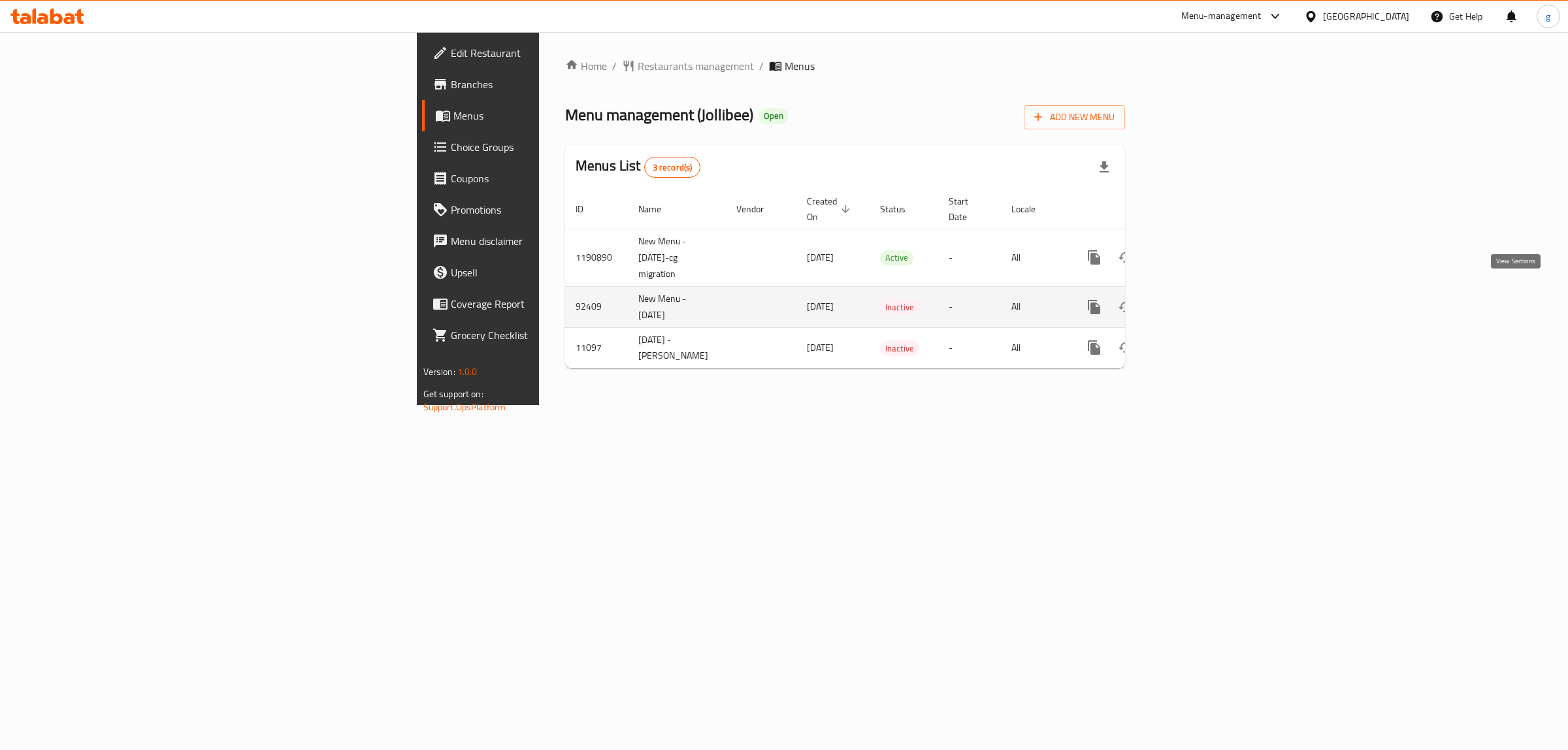
click at [1197, 300] on icon "enhanced table" at bounding box center [1188, 306] width 15 height 15
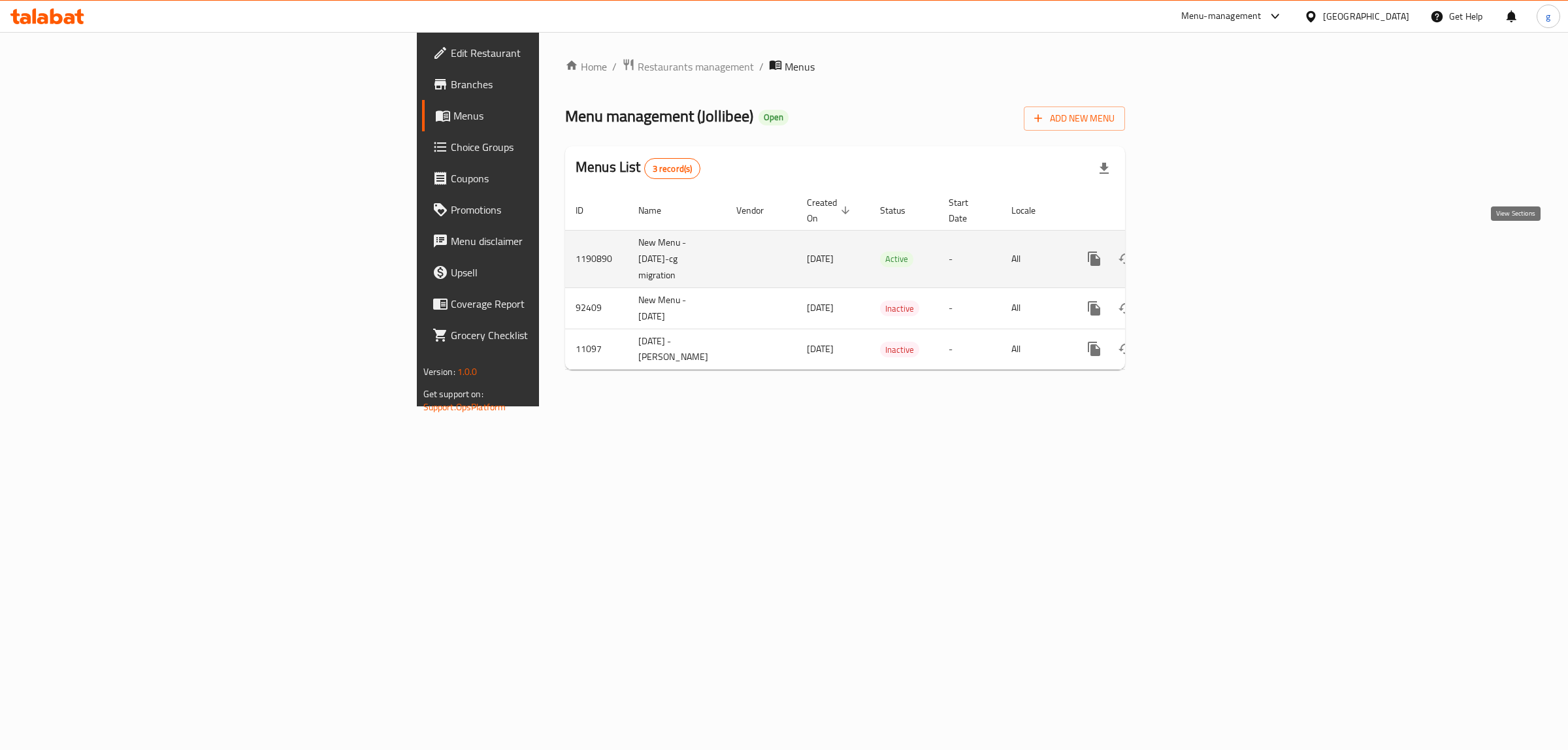
click at [1205, 252] on link "enhanced table" at bounding box center [1188, 258] width 32 height 32
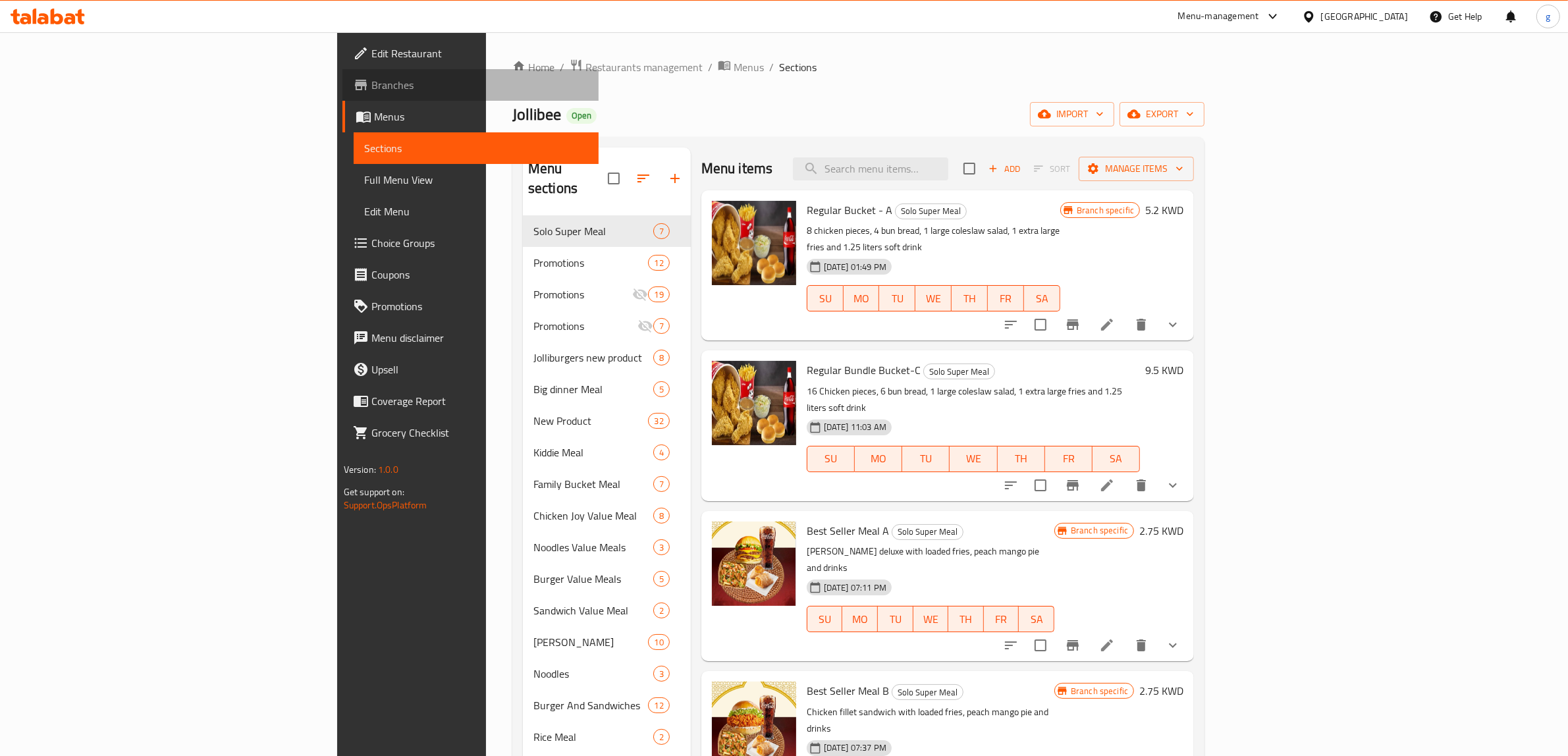
click at [371, 89] on span "Branches" at bounding box center [479, 85] width 218 height 16
